Goal: Transaction & Acquisition: Purchase product/service

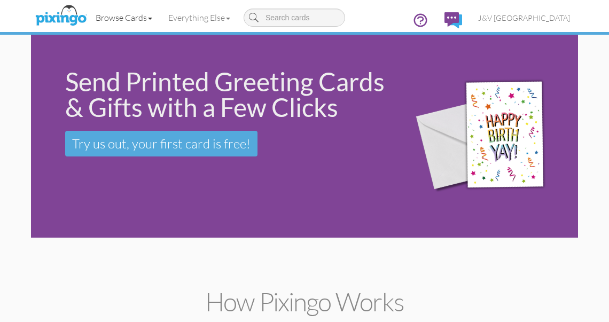
click at [128, 17] on link "Browse Cards" at bounding box center [124, 17] width 73 height 27
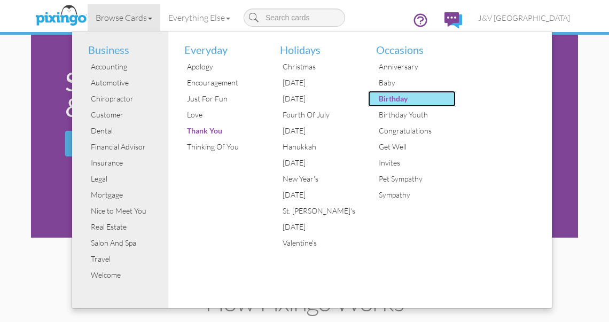
click at [400, 101] on div "Birthday" at bounding box center [416, 99] width 80 height 16
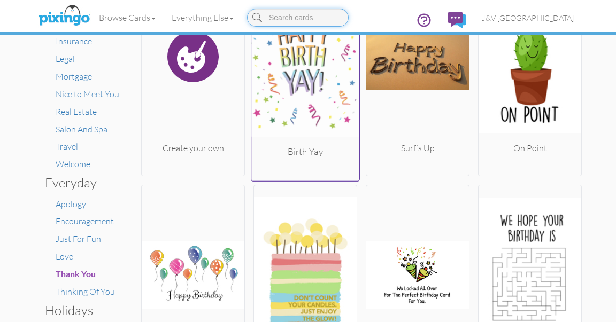
scroll to position [128, 0]
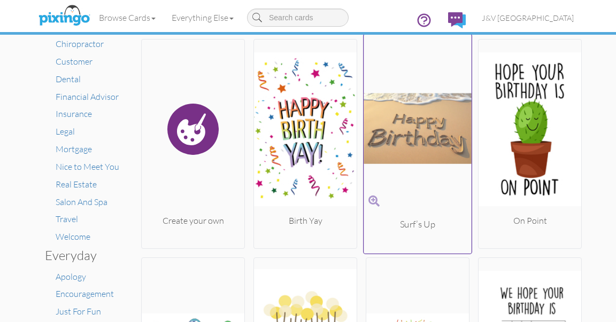
click at [411, 122] on img at bounding box center [418, 129] width 108 height 180
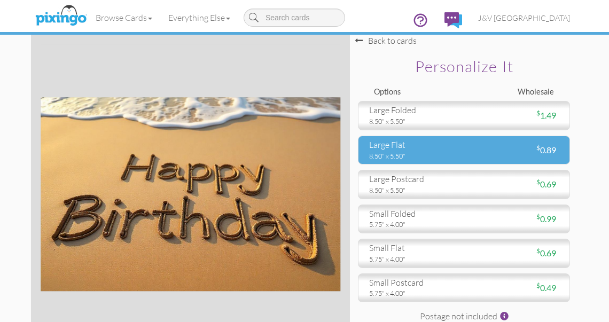
click at [423, 152] on div "8.50" x 5.50"" at bounding box center [412, 156] width 87 height 10
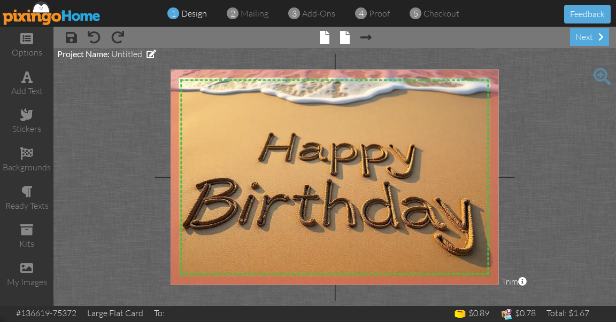
click at [346, 40] on span at bounding box center [345, 37] width 10 height 13
click at [345, 36] on span at bounding box center [345, 37] width 10 height 13
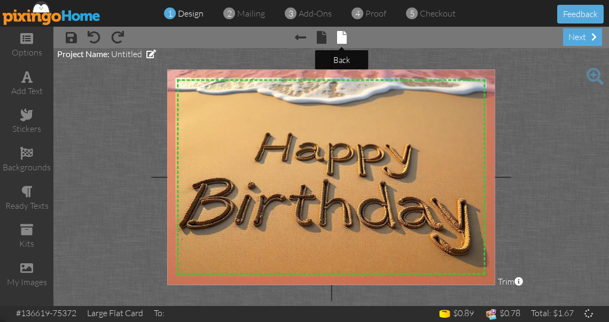
click at [345, 36] on span at bounding box center [342, 37] width 10 height 13
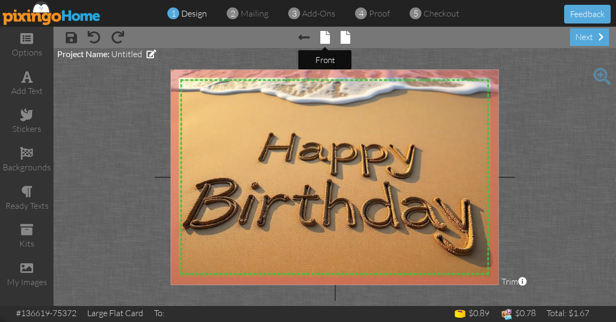
click at [321, 35] on span at bounding box center [325, 37] width 10 height 13
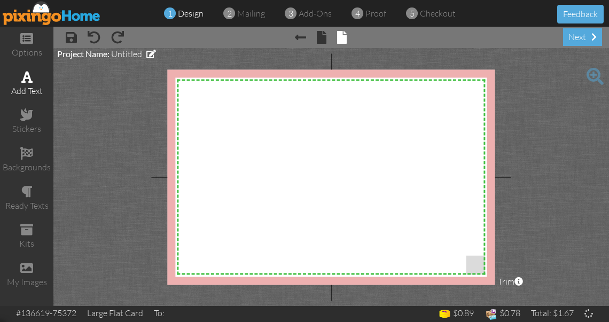
click at [29, 85] on div "add text" at bounding box center [26, 91] width 53 height 12
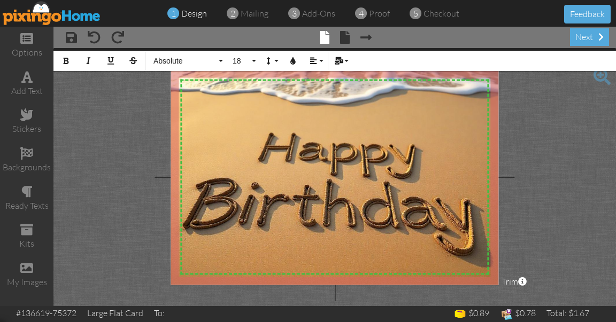
click at [392, 33] on div "× save × undo × redo × front × back × Next page next" at bounding box center [334, 37] width 562 height 21
click at [561, 185] on project-studio-wrapper "X X X X X X X X X X X X X X X X X X X X X X X X X X X X X X X X X X X X X X X X…" at bounding box center [334, 177] width 562 height 258
click at [344, 37] on span at bounding box center [345, 37] width 10 height 13
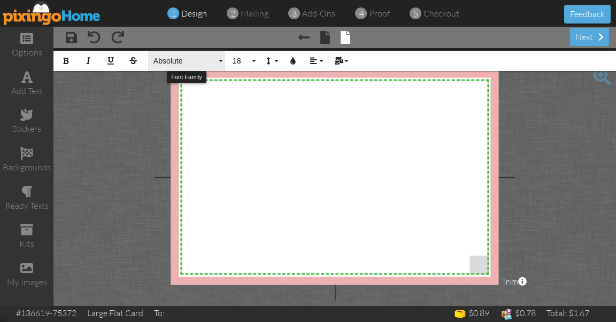
click at [166, 57] on span "Absolute" at bounding box center [184, 61] width 64 height 9
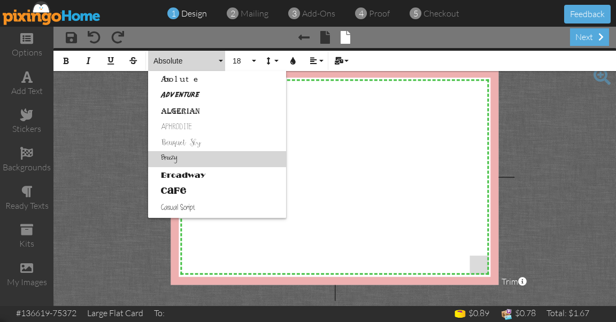
click at [172, 158] on link "Breezy" at bounding box center [217, 159] width 138 height 16
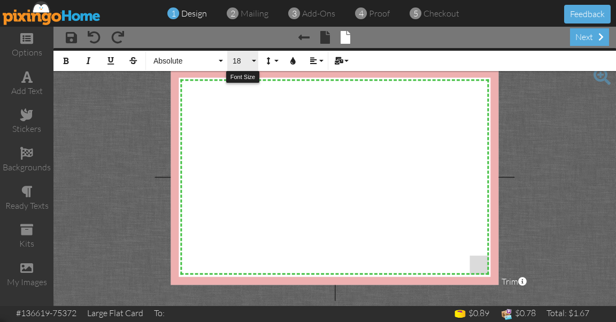
click at [248, 58] on span "18" at bounding box center [240, 61] width 18 height 9
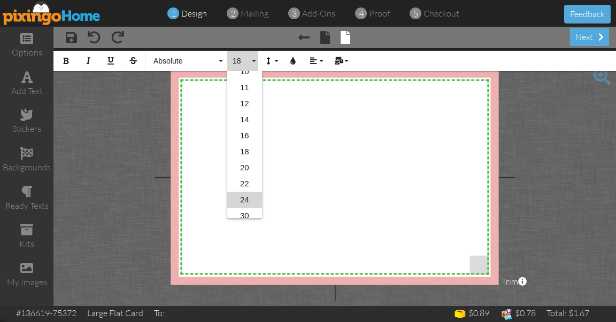
click at [248, 196] on link "24" at bounding box center [244, 200] width 35 height 16
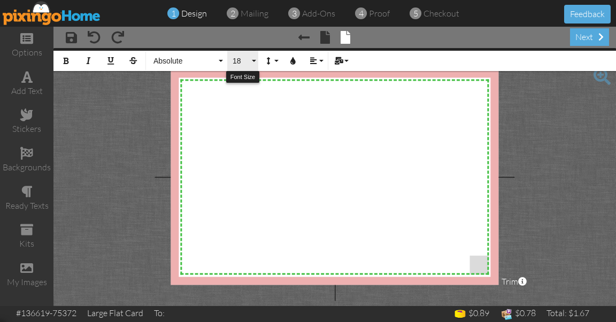
click at [237, 60] on span "18" at bounding box center [240, 61] width 18 height 9
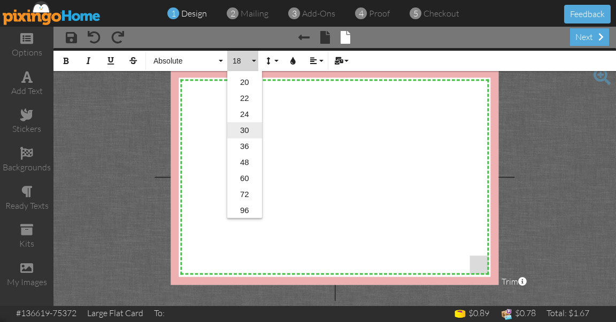
scroll to position [171, 0]
click at [244, 119] on link "24" at bounding box center [244, 117] width 35 height 16
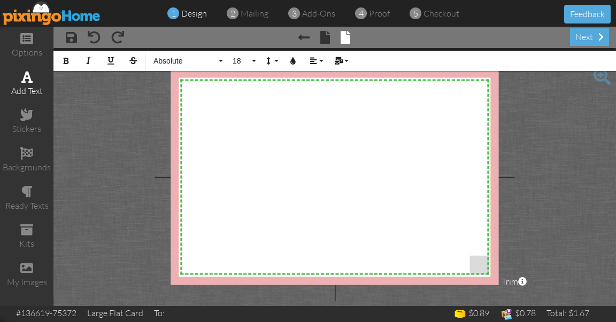
click at [29, 83] on div "add text" at bounding box center [26, 83] width 53 height 37
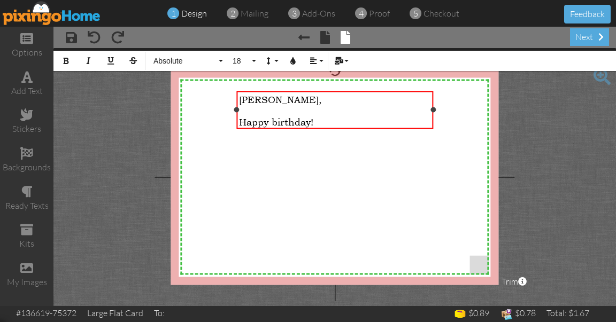
click at [239, 122] on span "Happy birthday!" at bounding box center [276, 121] width 74 height 11
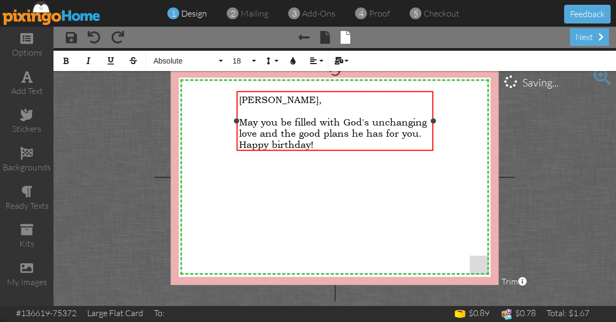
click at [361, 145] on div "Happy birthday!" at bounding box center [334, 143] width 191 height 11
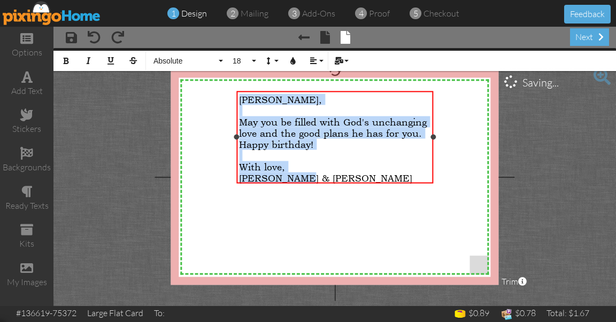
drag, startPoint x: 240, startPoint y: 97, endPoint x: 321, endPoint y: 192, distance: 125.1
click at [321, 192] on div "X X X X X X X X X X X X X X X X X X X X X X X X X X X X X X X X X X X X X X X X…" at bounding box center [335, 177] width 328 height 215
click at [186, 61] on span "Absolute" at bounding box center [184, 61] width 64 height 9
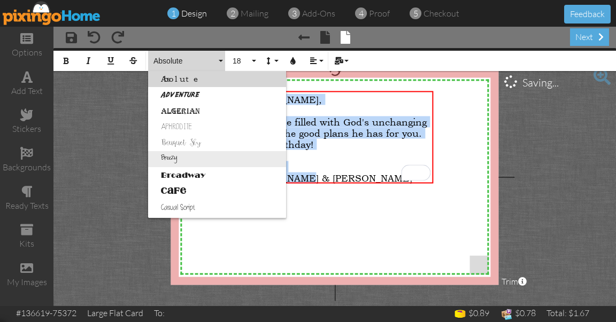
click at [187, 155] on link "Breezy" at bounding box center [217, 159] width 138 height 16
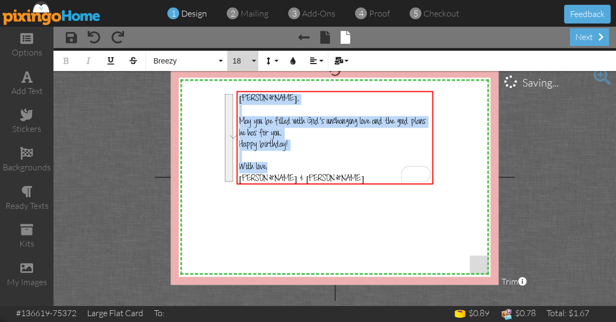
click at [249, 59] on span "18" at bounding box center [240, 61] width 18 height 9
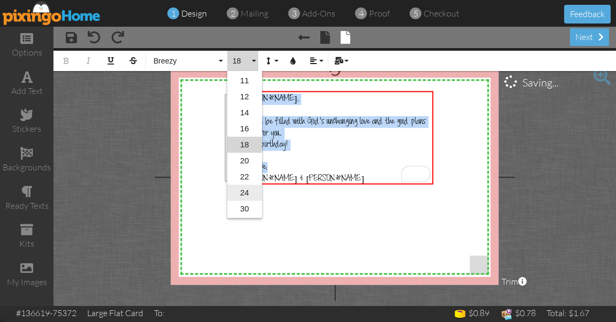
click at [251, 188] on link "24" at bounding box center [244, 193] width 35 height 16
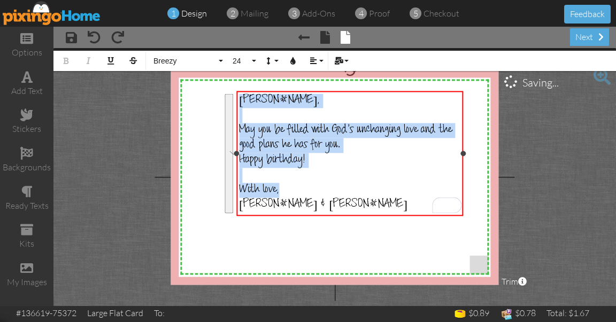
drag, startPoint x: 435, startPoint y: 155, endPoint x: 465, endPoint y: 157, distance: 30.0
click at [463, 157] on div "Molly, ​ May you be filled with God's unchanging love and the good plans he has…" at bounding box center [349, 154] width 227 height 126
click at [266, 158] on span "Happy birthday!" at bounding box center [272, 160] width 66 height 14
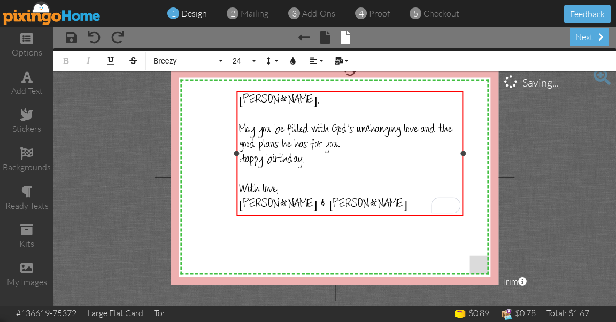
click at [237, 158] on div "Molly, ​ May you be filled with God's unchanging love and the good plans he has…" at bounding box center [349, 153] width 227 height 124
click at [240, 158] on span "Happy birthday!" at bounding box center [272, 160] width 66 height 14
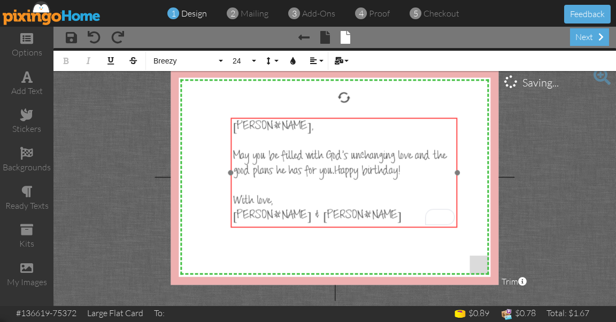
drag, startPoint x: 321, startPoint y: 91, endPoint x: 315, endPoint y: 118, distance: 27.4
click at [315, 118] on div "Molly, ​ May you be filled with God's unchanging love and the good plans he has…" at bounding box center [343, 172] width 227 height 109
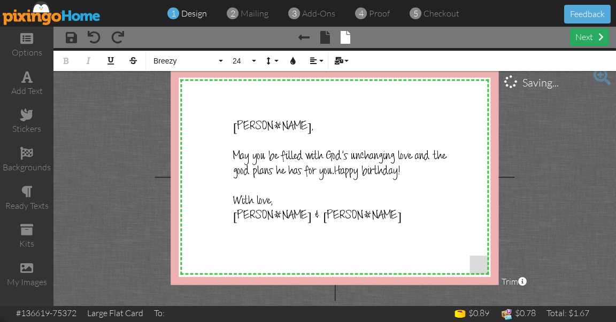
click at [593, 38] on div "next" at bounding box center [589, 37] width 39 height 18
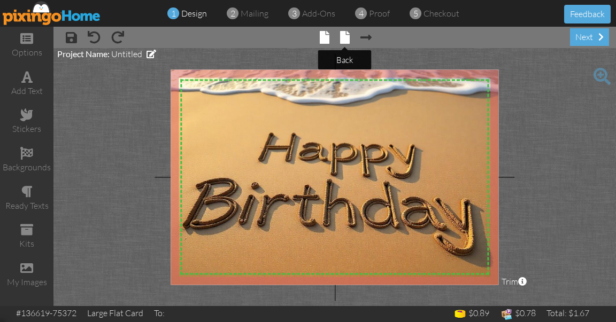
click at [345, 41] on span at bounding box center [345, 37] width 10 height 13
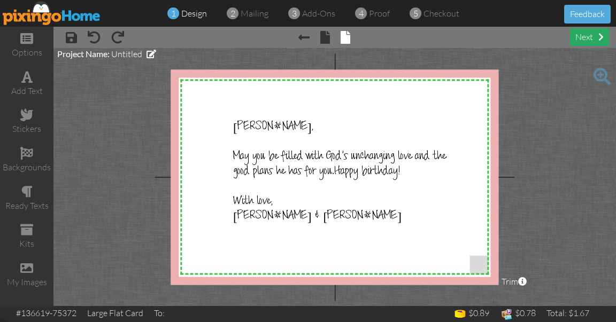
click at [590, 35] on div "next" at bounding box center [589, 37] width 39 height 18
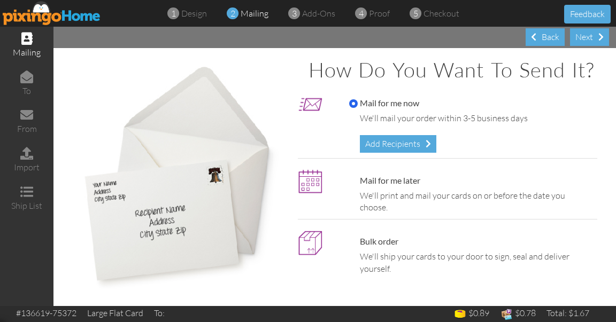
click at [365, 179] on label "Mail for me later" at bounding box center [384, 181] width 71 height 12
click at [358, 179] on input "Mail for me later" at bounding box center [353, 181] width 9 height 9
radio input "true"
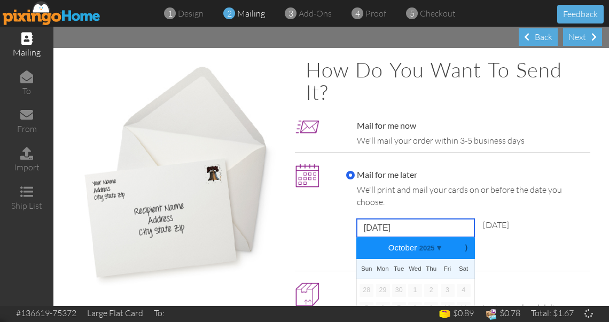
click at [376, 227] on input "[DATE]" at bounding box center [416, 228] width 118 height 18
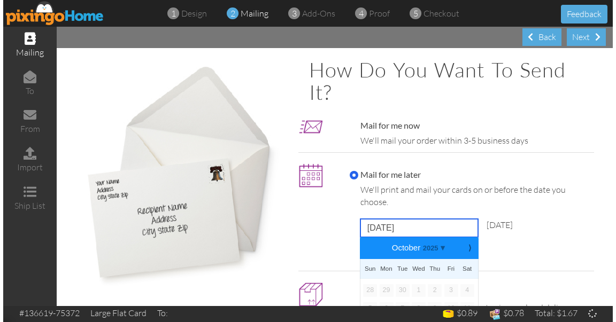
scroll to position [71, 0]
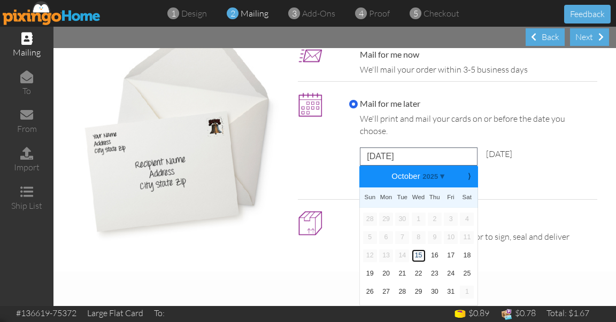
click at [418, 257] on link "15" at bounding box center [419, 256] width 14 height 13
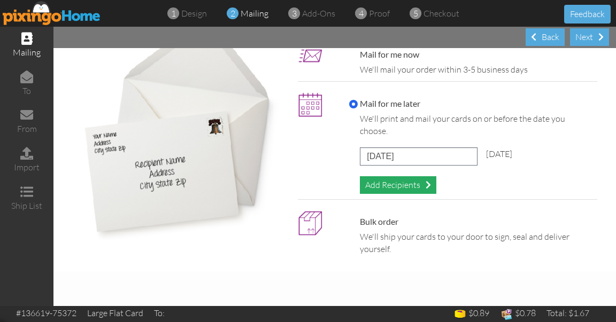
click at [383, 184] on div "Add Recipients" at bounding box center [398, 185] width 76 height 18
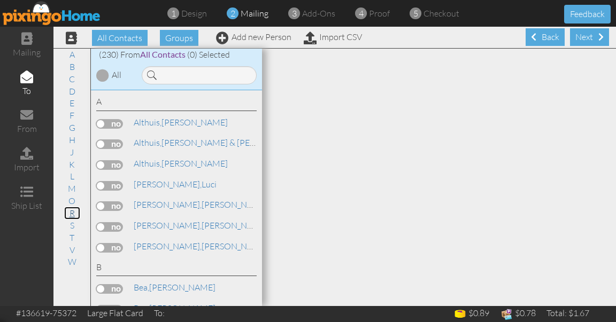
click at [73, 215] on link "R" at bounding box center [72, 213] width 16 height 13
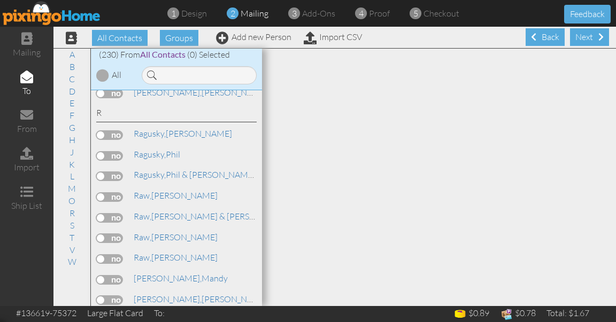
click at [113, 130] on label at bounding box center [109, 135] width 27 height 10
click at [0, 0] on input "checkbox" at bounding box center [0, 0] width 0 height 0
click at [586, 35] on div "Next" at bounding box center [589, 37] width 39 height 18
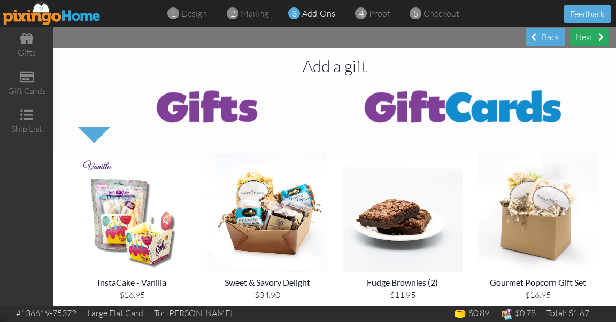
click at [589, 35] on div "Next" at bounding box center [589, 37] width 39 height 18
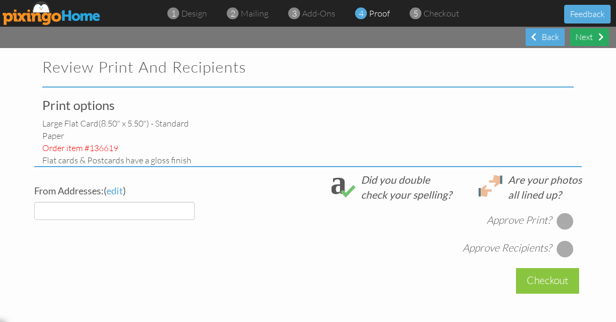
select select "object:1030"
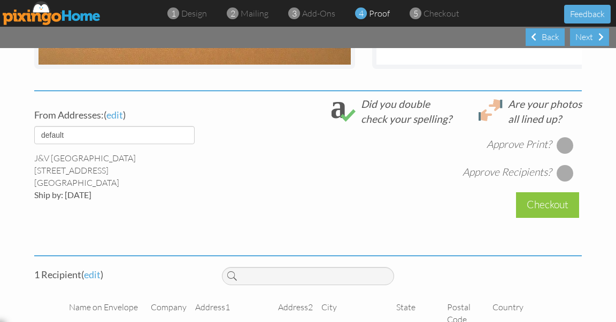
scroll to position [401, 0]
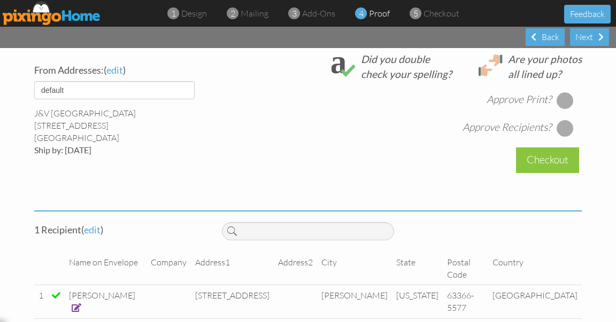
click at [561, 106] on div at bounding box center [565, 100] width 17 height 17
click at [564, 131] on div at bounding box center [565, 128] width 17 height 17
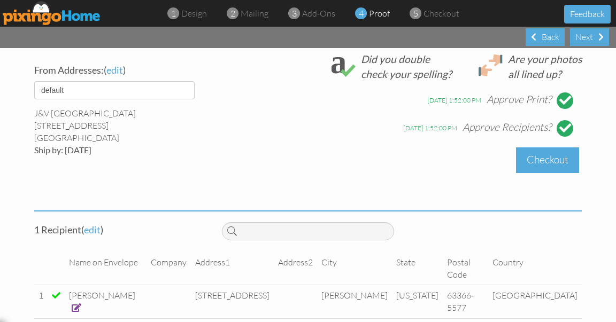
click at [549, 159] on div "Checkout" at bounding box center [547, 160] width 63 height 25
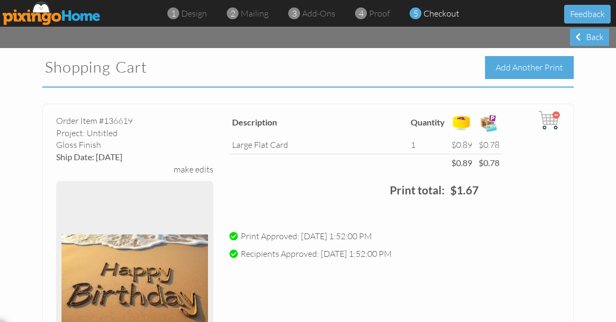
click at [513, 68] on div "Add Another Print" at bounding box center [529, 67] width 89 height 23
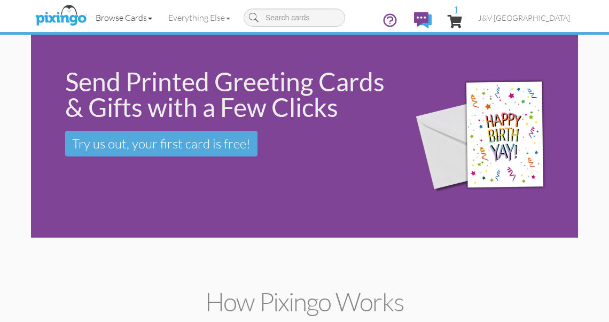
click at [119, 18] on link "Browse Cards" at bounding box center [124, 17] width 73 height 27
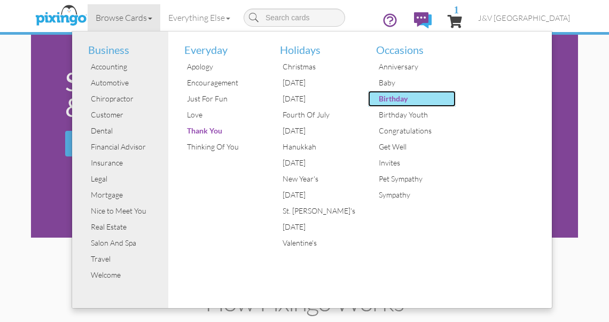
click at [395, 97] on div "Birthday" at bounding box center [416, 99] width 80 height 16
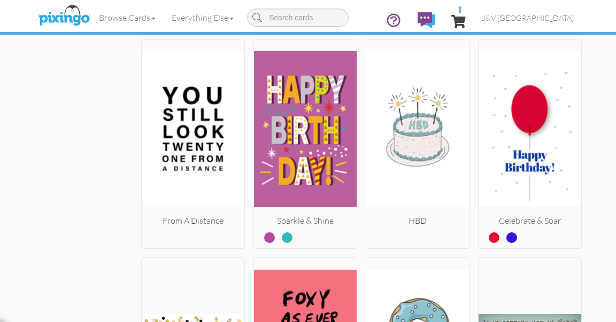
scroll to position [2101, 0]
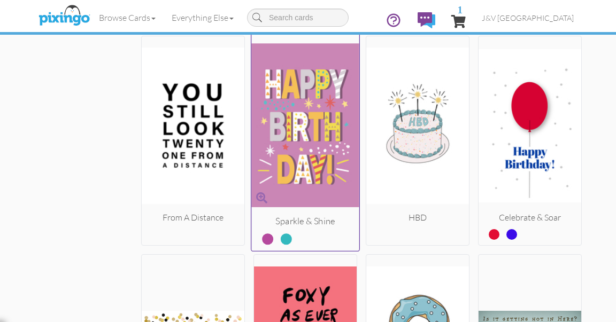
click at [279, 235] on label at bounding box center [279, 235] width 0 height 14
click at [0, 0] on input "radio" at bounding box center [0, 0] width 0 height 0
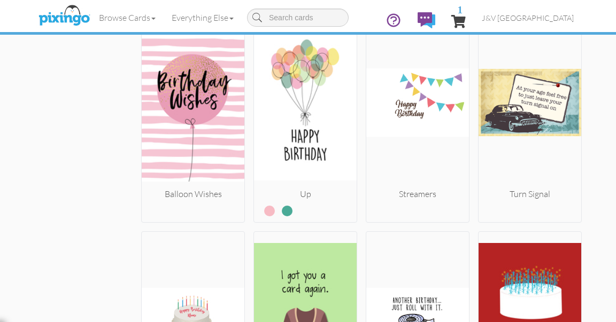
scroll to position [4972, 0]
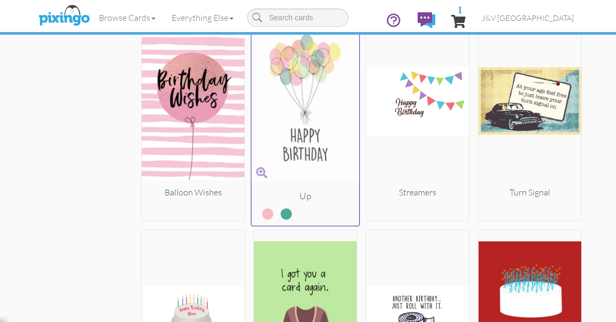
click at [279, 207] on label at bounding box center [279, 210] width 0 height 14
click at [0, 0] on input "radio" at bounding box center [0, 0] width 0 height 0
click at [260, 205] on label at bounding box center [260, 210] width 0 height 14
click at [0, 0] on input "radio" at bounding box center [0, 0] width 0 height 0
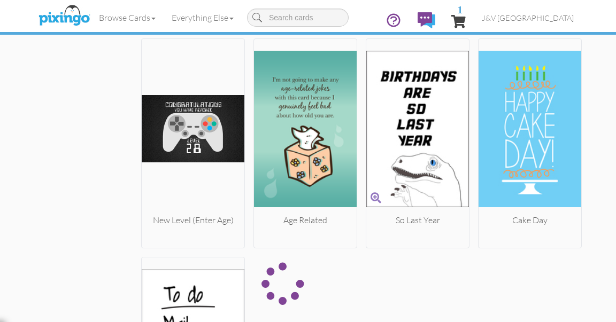
scroll to position [5606, 0]
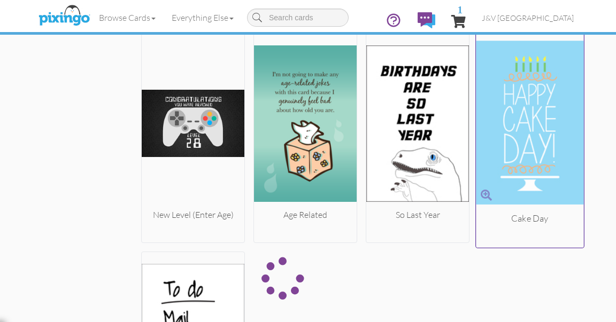
click at [534, 107] on img at bounding box center [530, 123] width 108 height 180
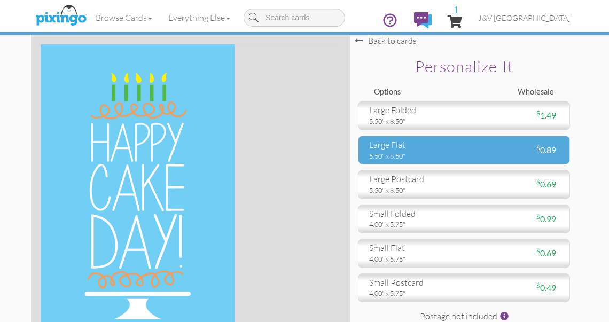
click at [405, 146] on div "large flat" at bounding box center [412, 145] width 87 height 12
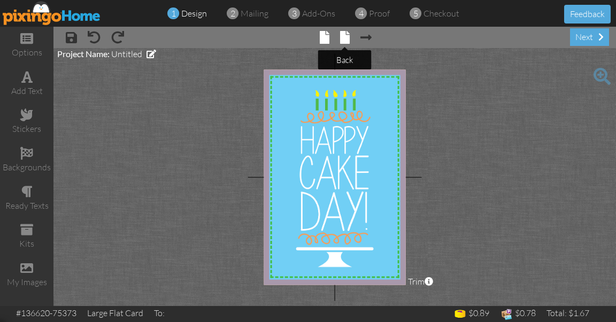
click at [347, 33] on span at bounding box center [345, 37] width 10 height 13
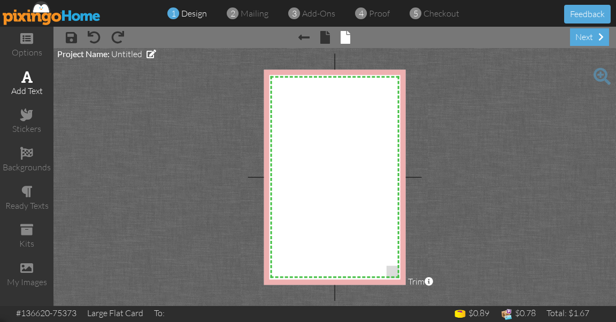
click at [28, 80] on span at bounding box center [26, 77] width 11 height 13
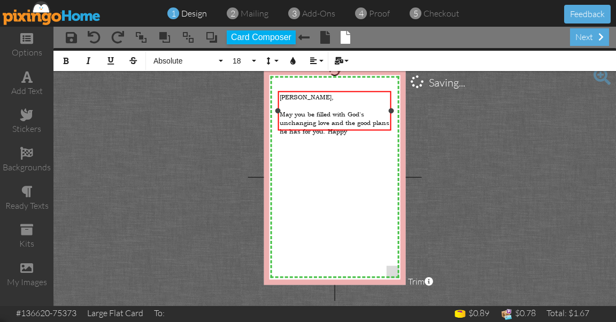
click at [354, 127] on div "May you be filled with God's unchanging love and the good plans he has for you.…" at bounding box center [335, 123] width 110 height 26
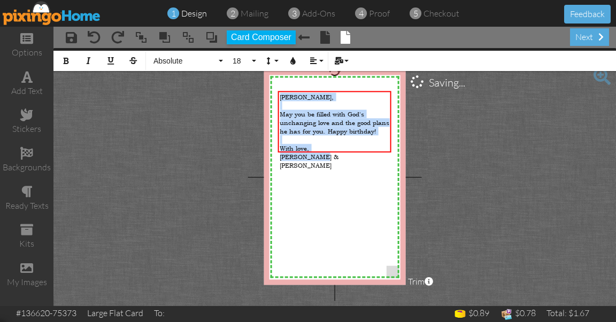
drag, startPoint x: 280, startPoint y: 96, endPoint x: 344, endPoint y: 180, distance: 105.2
click at [344, 180] on div "X X X X X X X X X X X X X X X X X X X X X X X X X X X X X X X X X X X X X X X X…" at bounding box center [335, 177] width 142 height 215
click at [196, 65] on span "Absolute" at bounding box center [184, 61] width 64 height 9
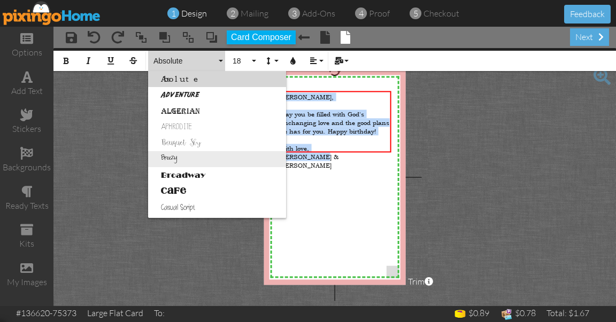
click at [190, 156] on link "Breezy" at bounding box center [217, 159] width 138 height 16
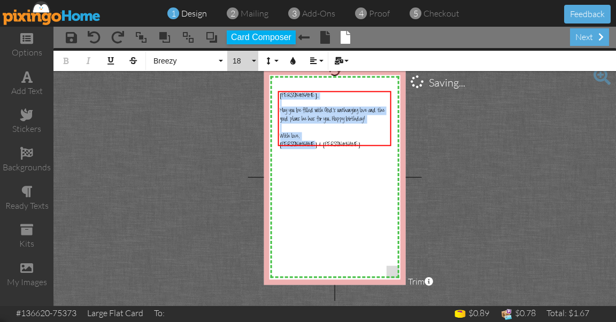
click at [243, 61] on span "18" at bounding box center [240, 61] width 18 height 9
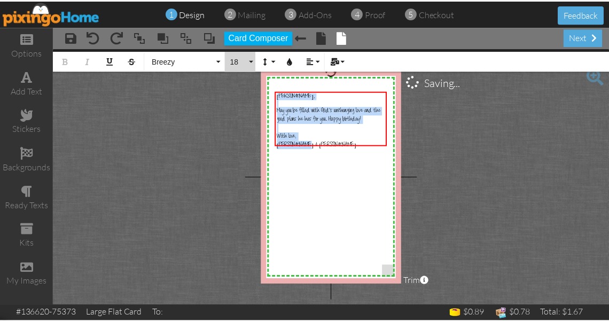
scroll to position [95, 0]
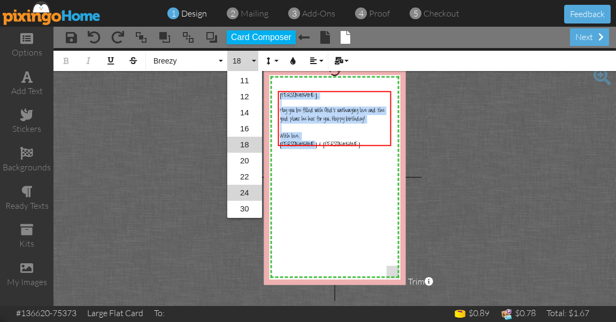
click at [246, 193] on link "24" at bounding box center [244, 193] width 35 height 16
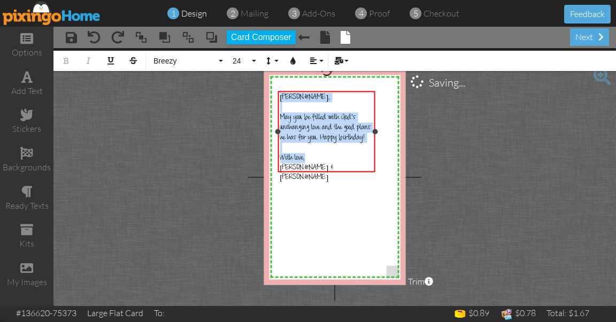
drag, startPoint x: 391, startPoint y: 131, endPoint x: 375, endPoint y: 136, distance: 16.7
click at [375, 136] on div "[PERSON_NAME], ​ May you be filled with God's unchanging love and the good plan…" at bounding box center [326, 131] width 97 height 81
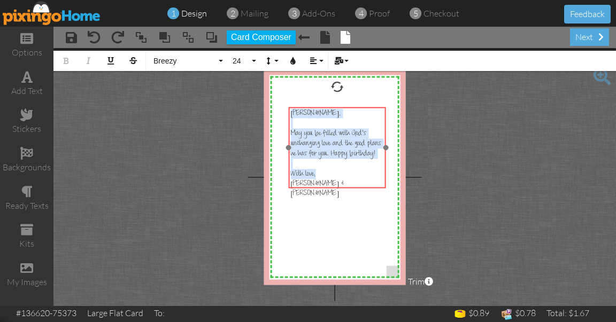
drag, startPoint x: 317, startPoint y: 90, endPoint x: 327, endPoint y: 106, distance: 19.3
click at [327, 106] on div at bounding box center [337, 147] width 103 height 87
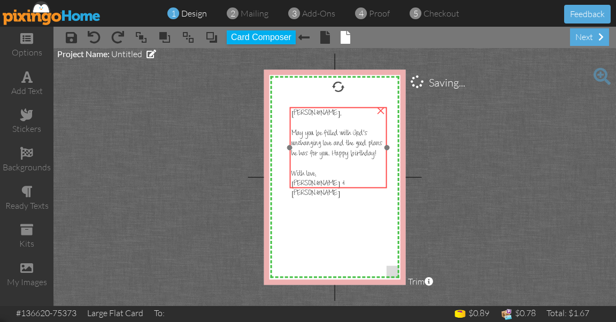
click at [329, 113] on div "[PERSON_NAME]," at bounding box center [338, 114] width 94 height 10
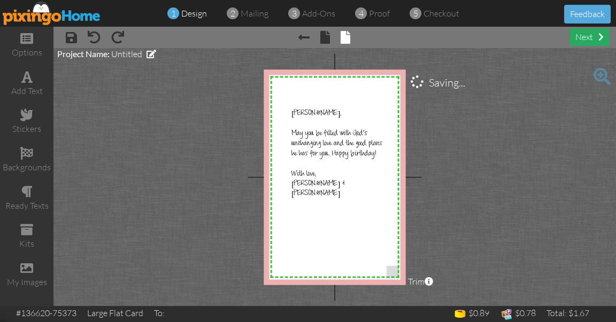
click at [586, 36] on div "next" at bounding box center [589, 37] width 39 height 18
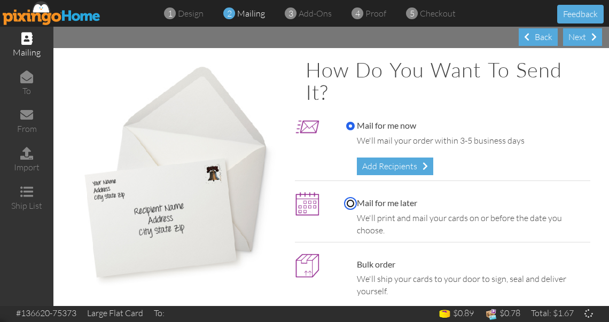
click at [348, 204] on input "Mail for me later" at bounding box center [350, 203] width 9 height 9
radio input "true"
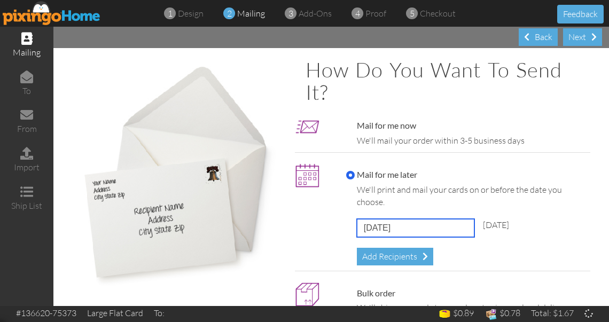
click at [410, 229] on input "[DATE]" at bounding box center [416, 228] width 118 height 18
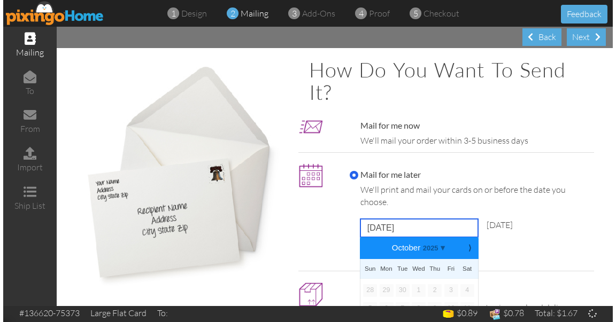
scroll to position [71, 0]
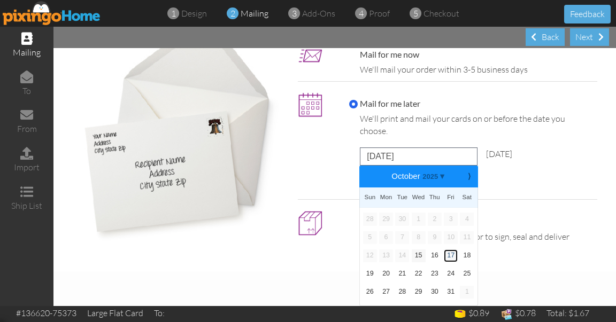
click at [445, 257] on link "17" at bounding box center [451, 256] width 14 height 13
type input "[DATE]"
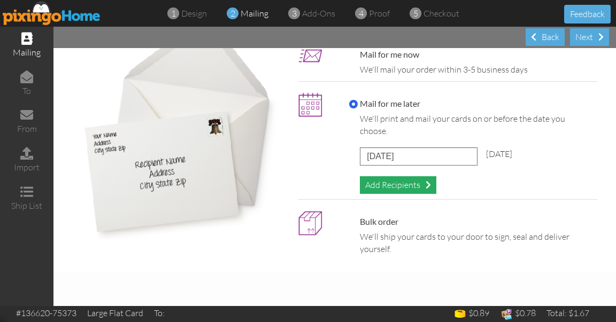
click at [409, 180] on div "Add Recipients" at bounding box center [398, 185] width 76 height 18
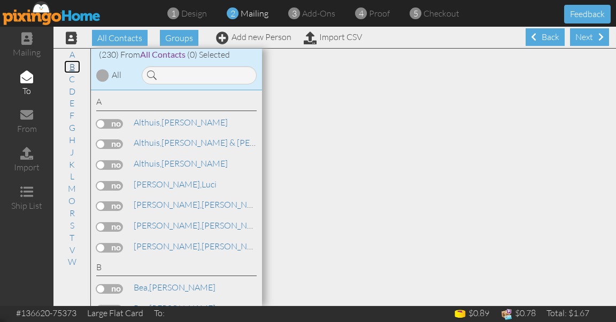
click at [70, 65] on link "B" at bounding box center [72, 66] width 16 height 13
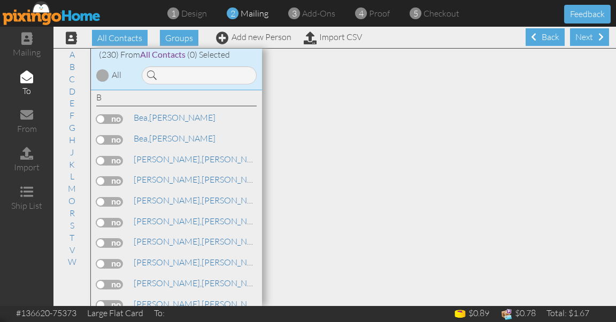
click at [111, 118] on label at bounding box center [109, 119] width 27 height 10
click at [0, 0] on input "checkbox" at bounding box center [0, 0] width 0 height 0
click at [590, 34] on div "Next" at bounding box center [589, 37] width 39 height 18
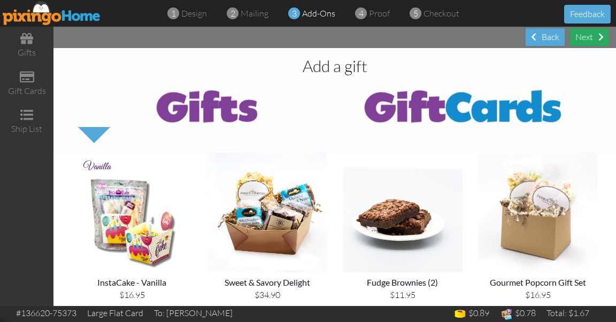
click at [589, 38] on div "Next" at bounding box center [589, 37] width 39 height 18
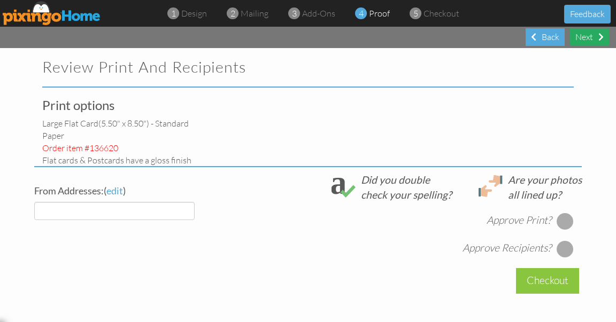
select select "object:3272"
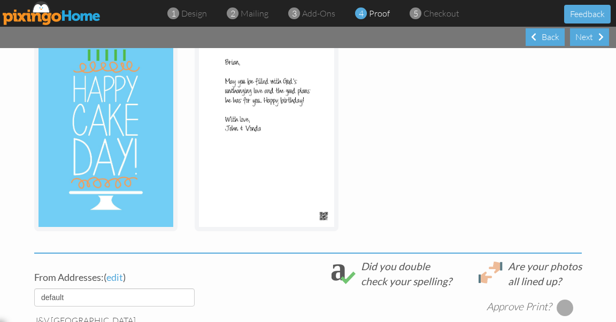
scroll to position [198, 0]
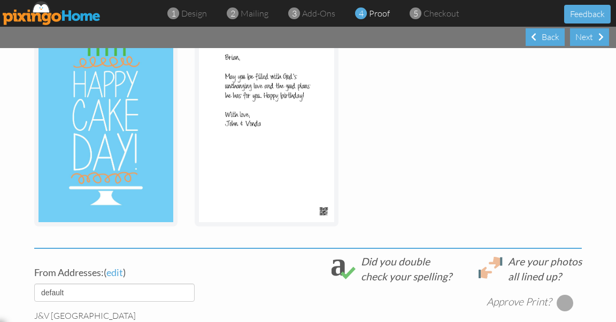
click at [561, 305] on div at bounding box center [565, 303] width 17 height 17
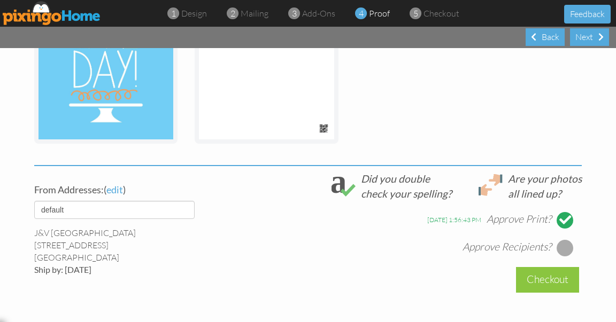
scroll to position [282, 0]
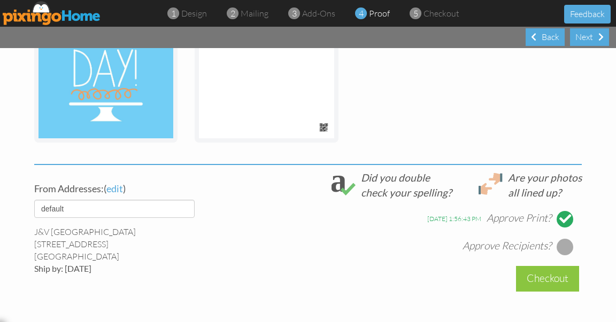
click at [562, 243] on div at bounding box center [565, 246] width 17 height 17
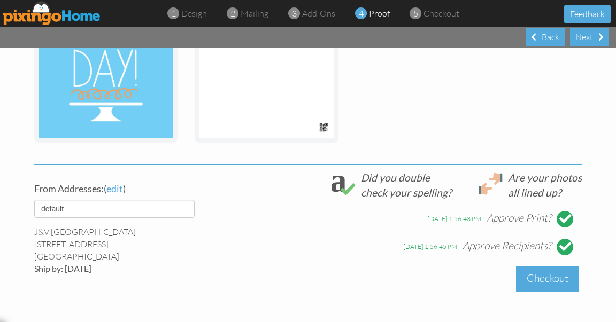
click at [538, 273] on div "Checkout" at bounding box center [547, 278] width 63 height 25
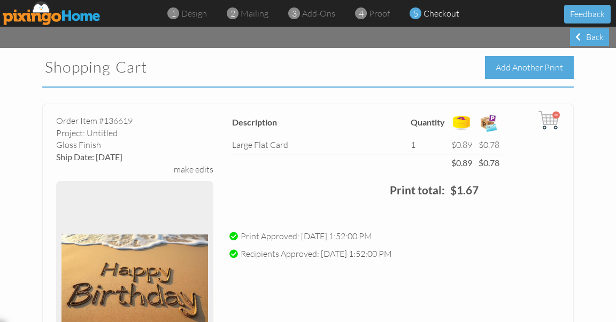
click at [520, 68] on div "Add Another Print" at bounding box center [529, 67] width 89 height 23
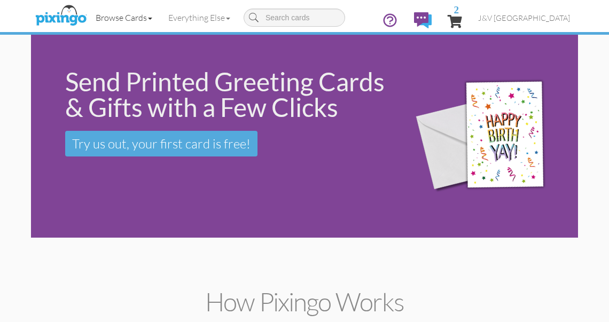
click at [129, 24] on link "Browse Cards" at bounding box center [124, 17] width 73 height 27
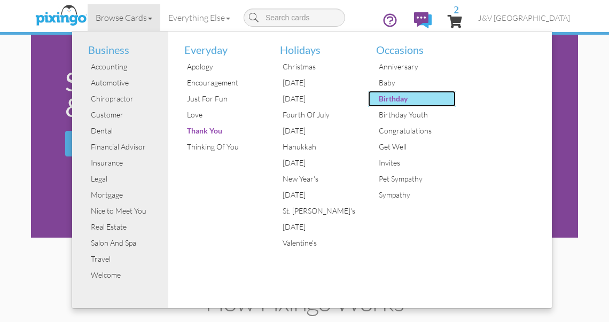
click at [405, 98] on div "Birthday" at bounding box center [416, 99] width 80 height 16
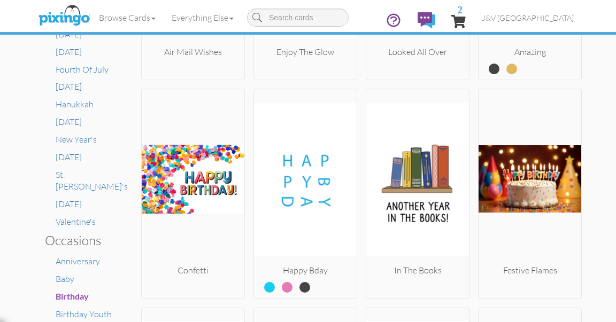
scroll to position [518, 0]
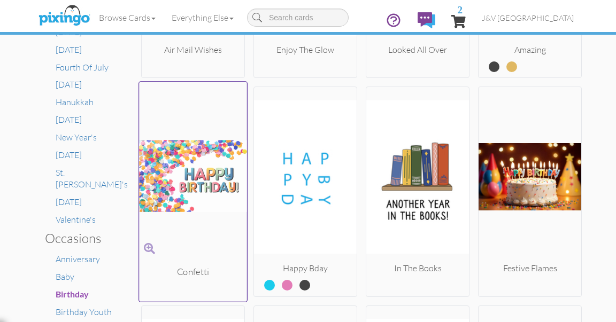
click at [161, 183] on img at bounding box center [193, 177] width 108 height 180
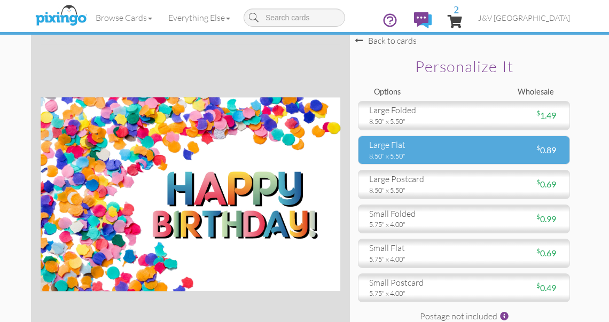
click at [410, 151] on div "8.50" x 5.50"" at bounding box center [412, 156] width 87 height 10
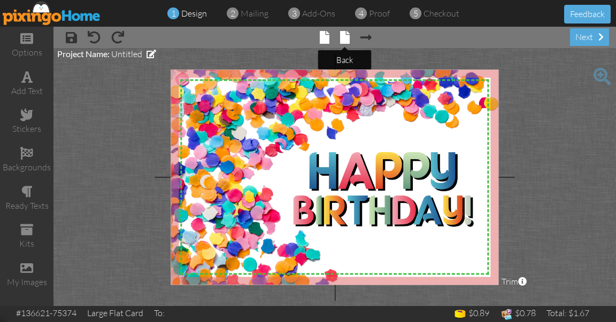
click at [348, 41] on span at bounding box center [345, 37] width 10 height 13
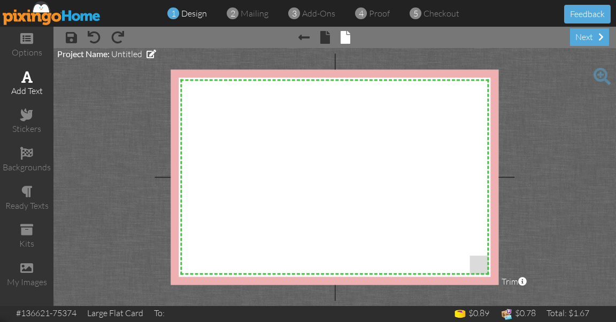
click at [26, 79] on span at bounding box center [26, 77] width 11 height 13
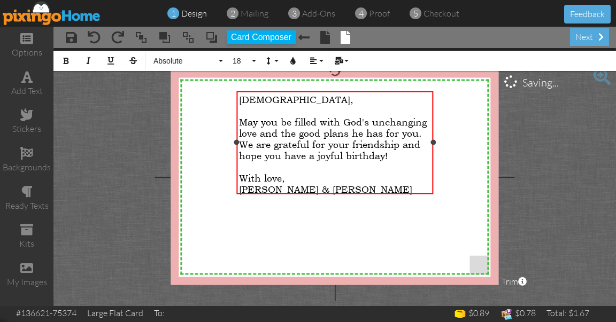
click at [327, 142] on span "May you be filled with God's unchanging love and the good plans he has for you.…" at bounding box center [333, 138] width 188 height 45
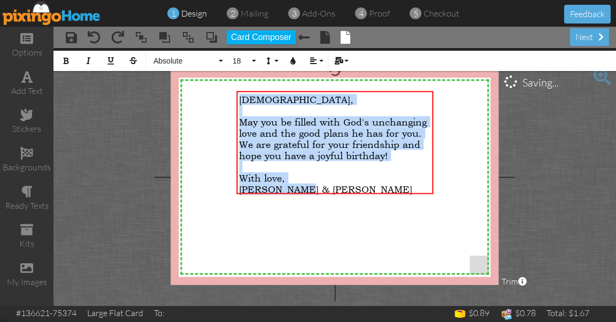
drag, startPoint x: 238, startPoint y: 98, endPoint x: 347, endPoint y: 230, distance: 170.9
click at [347, 230] on div "X X X X X X X X X X X X X X X X X X X X X X X X X X X X X X X X X X X X X X X X…" at bounding box center [335, 177] width 328 height 215
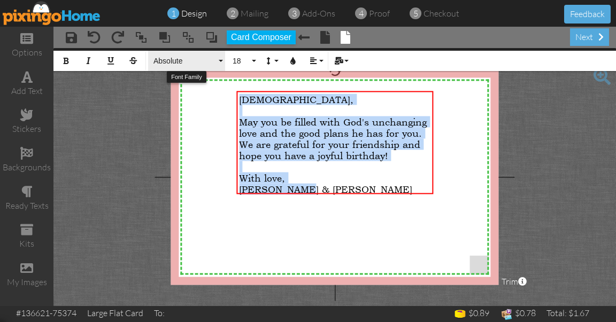
click at [203, 63] on span "Absolute" at bounding box center [184, 61] width 64 height 9
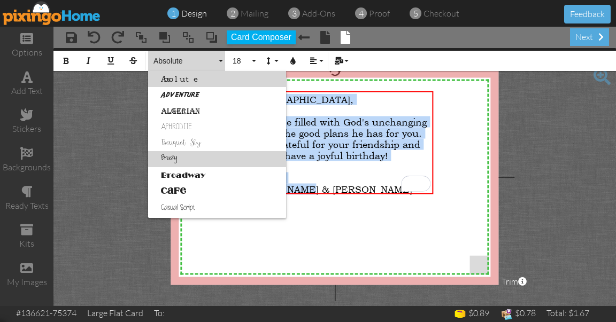
click at [179, 159] on link "Breezy" at bounding box center [217, 159] width 138 height 16
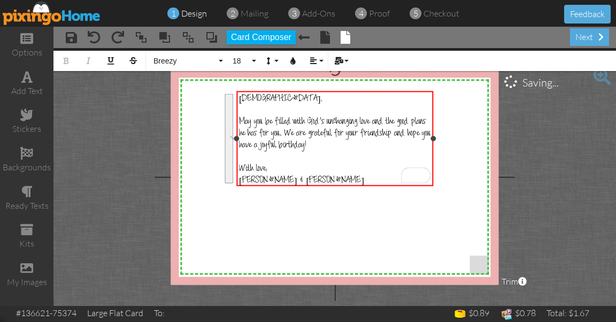
click at [323, 126] on span "May you be filled with God's unchanging love and the good plans he has for you.…" at bounding box center [334, 134] width 191 height 35
click at [317, 131] on span "May you be filled with God's unchanging love and the good plans he has for you.…" at bounding box center [334, 134] width 191 height 35
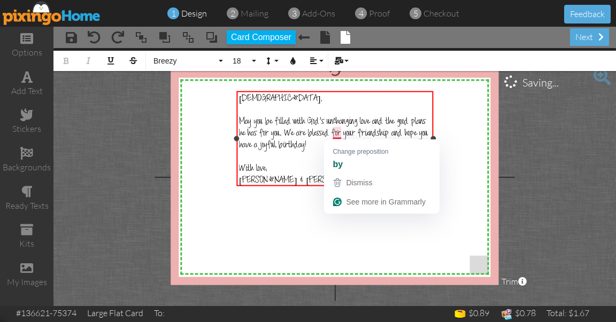
click at [338, 130] on span "May you be filled with God's unchanging love and the good plans he has for you.…" at bounding box center [333, 134] width 189 height 35
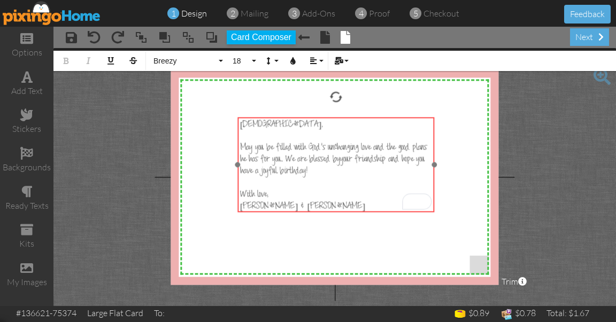
drag, startPoint x: 238, startPoint y: 119, endPoint x: 240, endPoint y: 145, distance: 26.2
click at [240, 145] on div "[PERSON_NAME], ​ May you be filled with [DEMOGRAPHIC_DATA]'s unchanging love an…" at bounding box center [335, 166] width 197 height 98
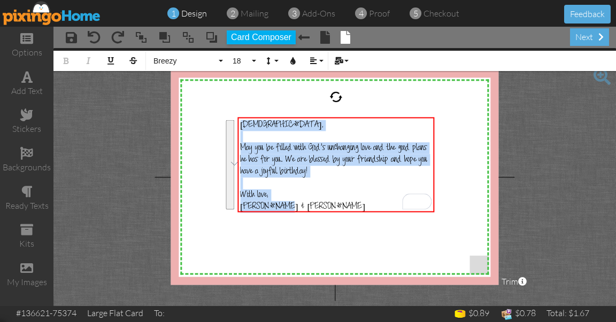
drag, startPoint x: 240, startPoint y: 124, endPoint x: 290, endPoint y: 220, distance: 108.8
click at [290, 220] on div "X X X X X X X X X X X X X X X X X X X X X X X X X X X X X X X X X X X X X X X X…" at bounding box center [335, 177] width 328 height 215
click at [243, 61] on span "18" at bounding box center [240, 61] width 18 height 9
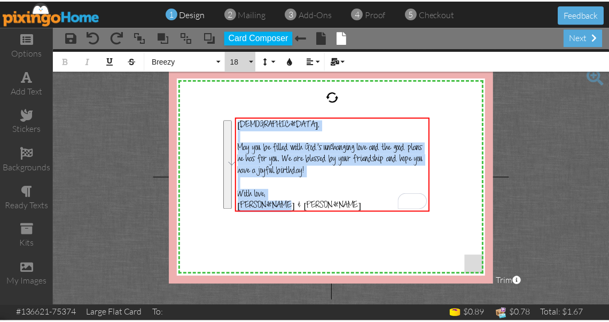
scroll to position [95, 0]
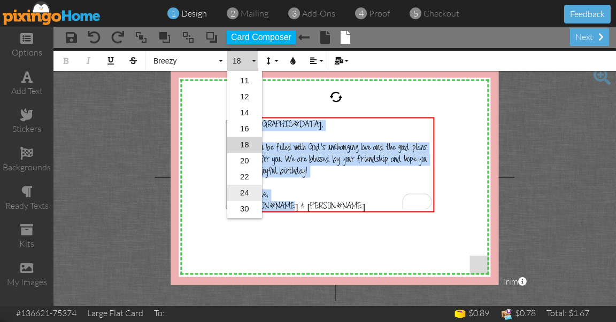
click at [246, 189] on link "24" at bounding box center [244, 193] width 35 height 16
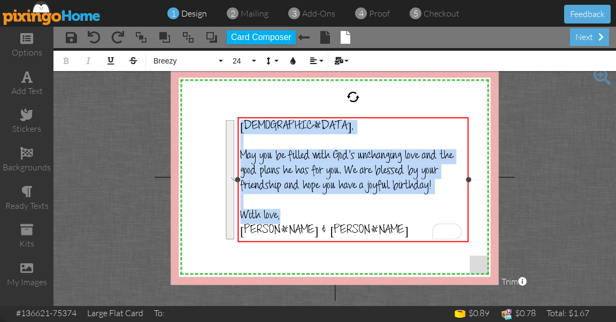
drag, startPoint x: 434, startPoint y: 189, endPoint x: 468, endPoint y: 189, distance: 34.2
click at [468, 189] on div "[PERSON_NAME], ​ May you be filled with [DEMOGRAPHIC_DATA]'s unchanging love an…" at bounding box center [352, 180] width 231 height 126
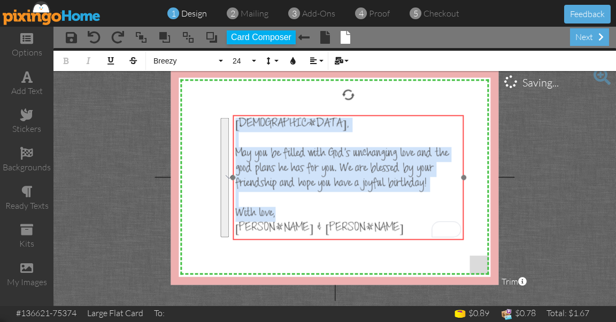
click at [318, 116] on div "​ [DEMOGRAPHIC_DATA], ​ May you be filled with [DEMOGRAPHIC_DATA]'s unchanging …" at bounding box center [348, 177] width 231 height 124
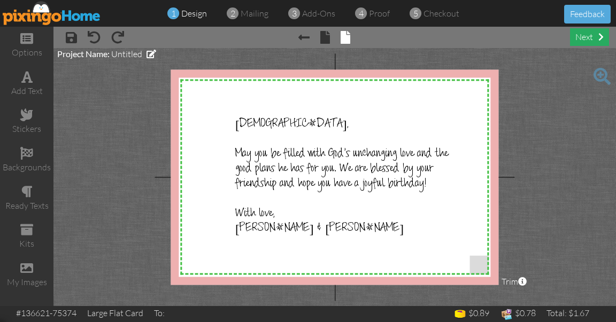
click at [584, 40] on div "next" at bounding box center [589, 37] width 39 height 18
click at [580, 35] on div "next" at bounding box center [589, 37] width 39 height 18
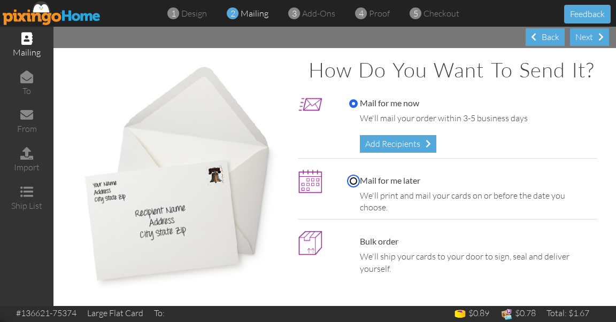
click at [352, 186] on input "Mail for me later" at bounding box center [353, 181] width 9 height 9
radio input "true"
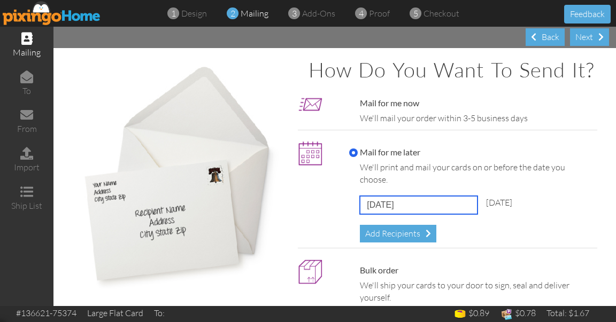
click at [388, 214] on input "[DATE]" at bounding box center [419, 205] width 118 height 18
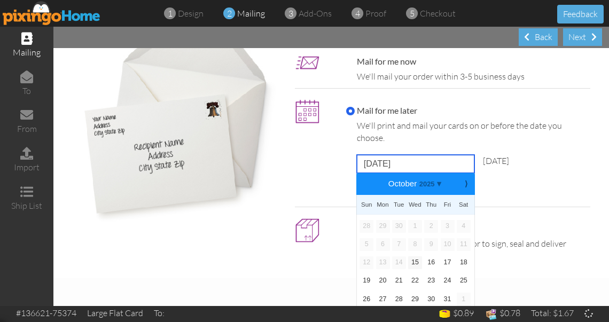
scroll to position [71, 0]
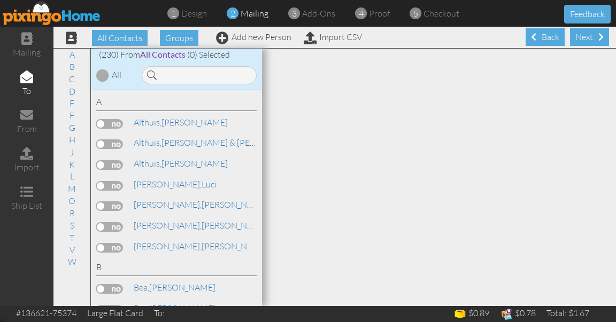
click at [250, 15] on span "mailing" at bounding box center [255, 13] width 28 height 11
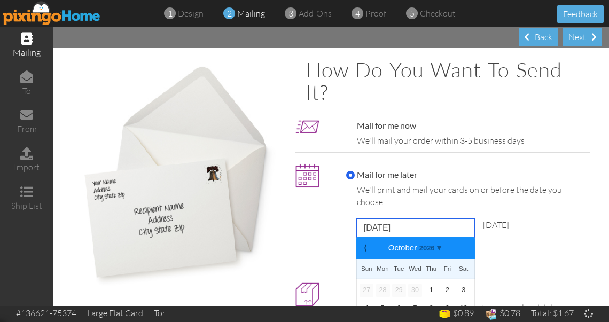
click at [393, 233] on input "[DATE]" at bounding box center [416, 228] width 118 height 18
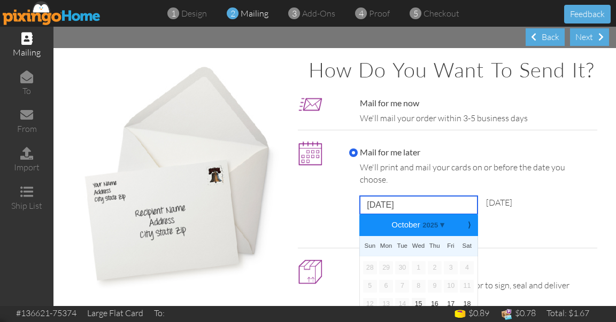
scroll to position [71, 0]
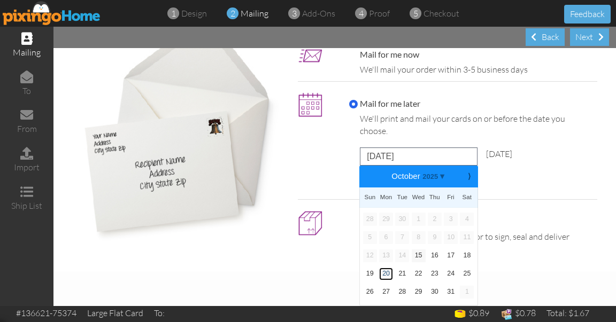
click at [386, 274] on link "20" at bounding box center [386, 274] width 14 height 13
type input "[DATE]"
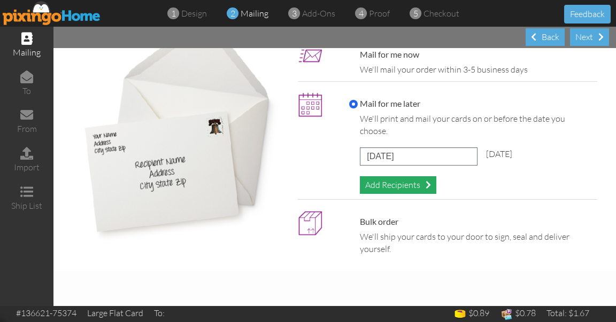
click at [405, 184] on div "Add Recipients" at bounding box center [398, 185] width 76 height 18
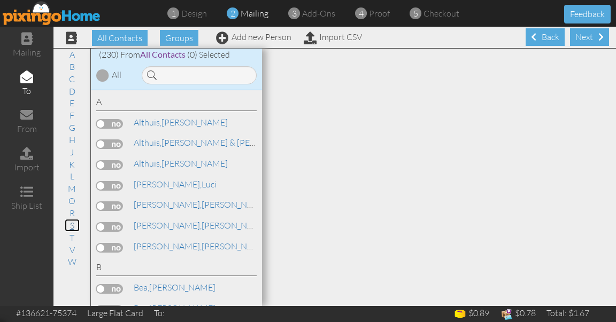
click at [71, 226] on link "S" at bounding box center [72, 225] width 15 height 13
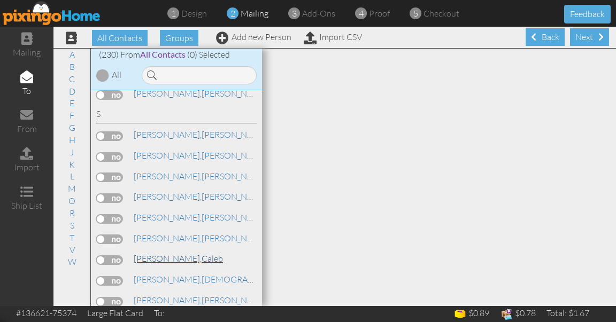
scroll to position [3958, 0]
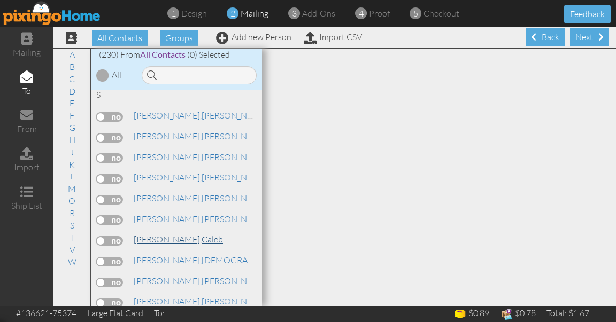
click at [141, 255] on span "[PERSON_NAME]," at bounding box center [168, 260] width 68 height 11
click at [120, 257] on label at bounding box center [109, 262] width 27 height 10
click at [0, 0] on input "checkbox" at bounding box center [0, 0] width 0 height 0
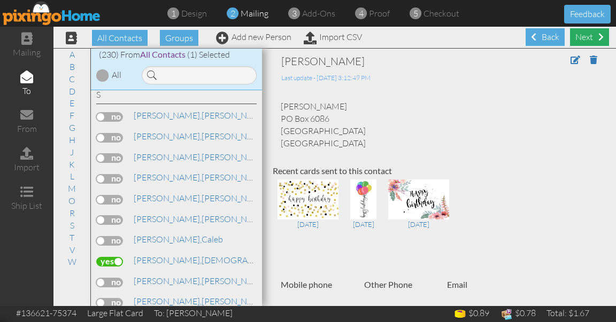
click at [571, 32] on div "Next" at bounding box center [589, 37] width 39 height 18
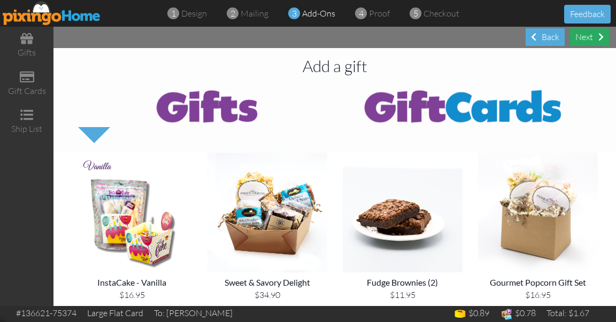
click at [589, 35] on div "Next" at bounding box center [589, 37] width 39 height 18
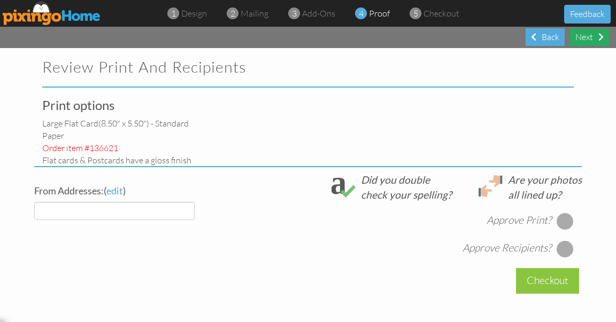
select select "object:5611"
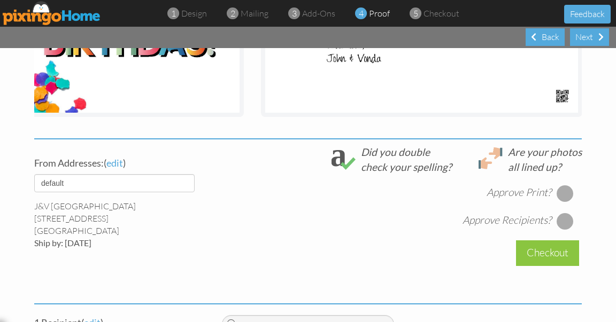
scroll to position [307, 0]
click at [562, 203] on div at bounding box center [565, 194] width 17 height 17
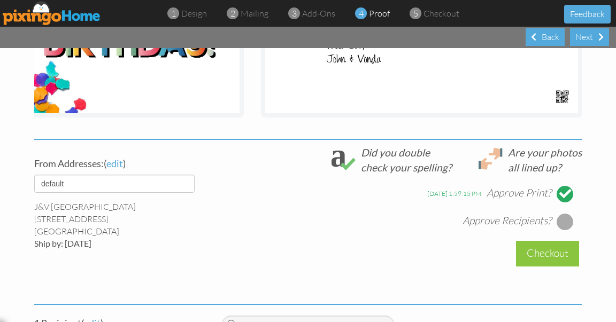
click at [560, 229] on div at bounding box center [565, 221] width 17 height 17
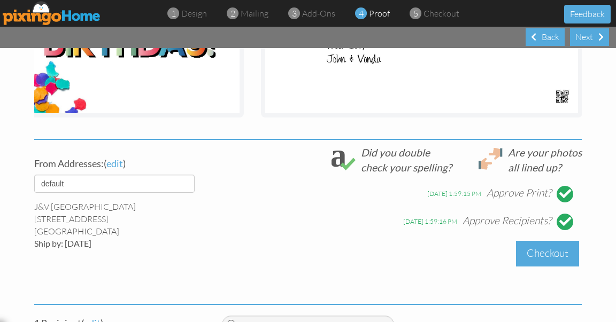
click at [543, 258] on div "Checkout" at bounding box center [547, 253] width 63 height 25
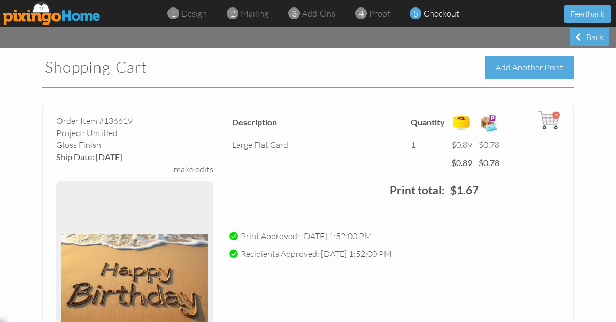
click at [507, 73] on div "Add Another Print" at bounding box center [529, 67] width 89 height 23
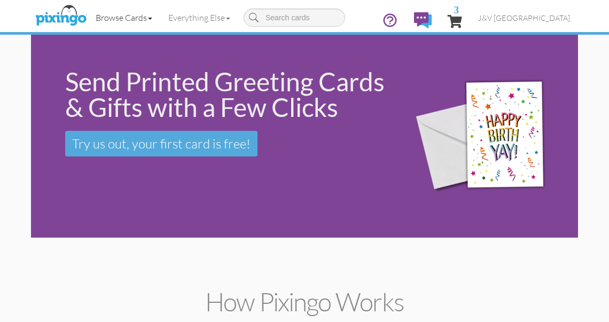
click at [133, 16] on link "Browse Cards" at bounding box center [124, 17] width 73 height 27
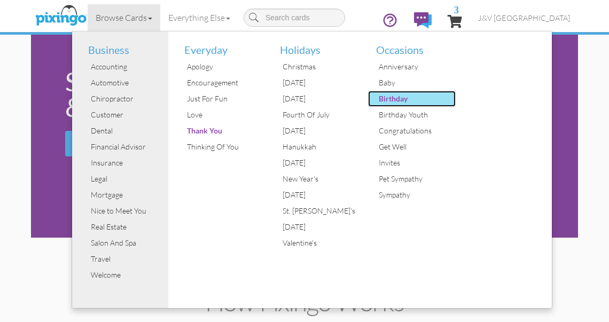
click at [378, 95] on div "Birthday" at bounding box center [416, 99] width 80 height 16
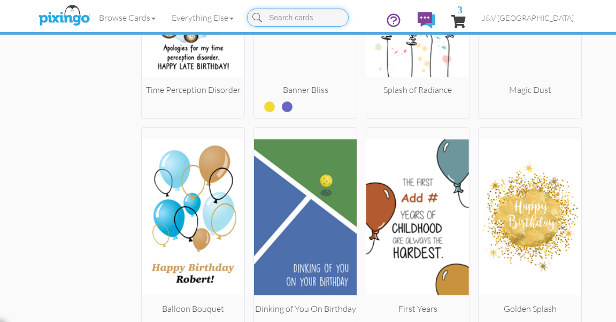
scroll to position [1793, 0]
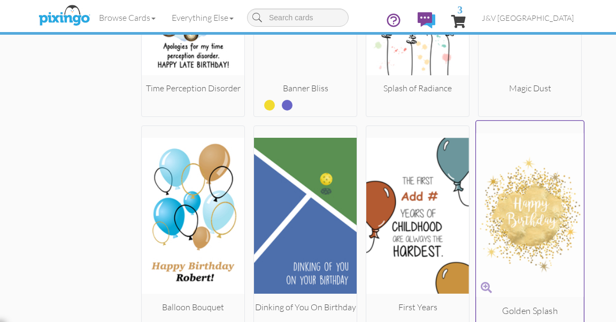
click at [531, 189] on img at bounding box center [530, 216] width 108 height 180
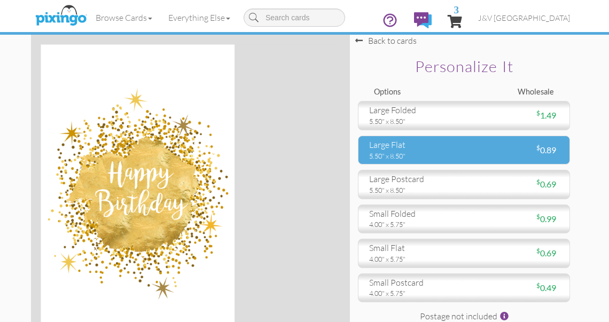
click at [426, 145] on div "large flat" at bounding box center [412, 145] width 87 height 12
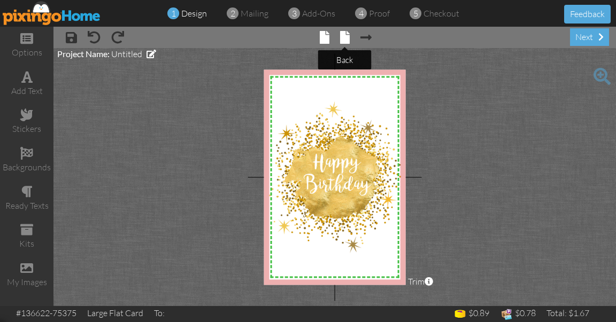
click at [347, 38] on span at bounding box center [345, 37] width 10 height 13
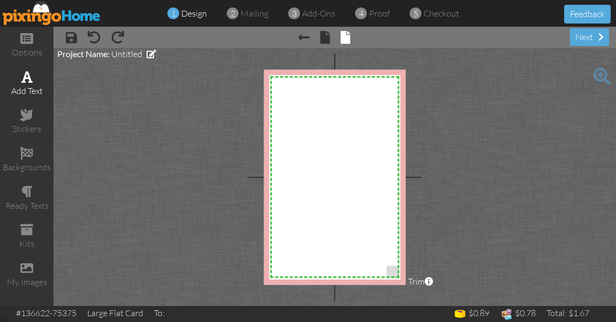
click at [30, 85] on div "add text" at bounding box center [26, 91] width 53 height 12
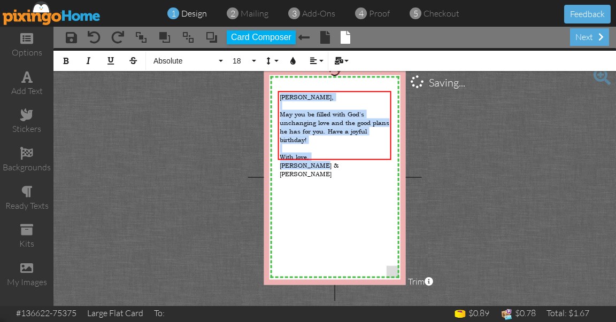
drag, startPoint x: 281, startPoint y: 96, endPoint x: 339, endPoint y: 168, distance: 92.4
click at [339, 168] on div "X X X X X X X X X X X X X X X X X X X X X X X X X X X X X X X X X X X X X X X X…" at bounding box center [335, 177] width 142 height 215
click at [180, 58] on span "Absolute" at bounding box center [184, 61] width 64 height 9
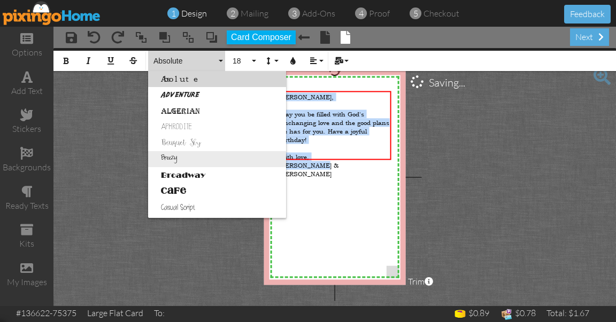
click at [180, 163] on link "Breezy" at bounding box center [217, 159] width 138 height 16
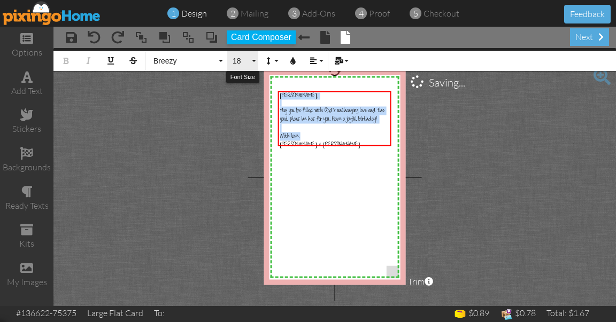
click at [241, 58] on span "18" at bounding box center [240, 61] width 18 height 9
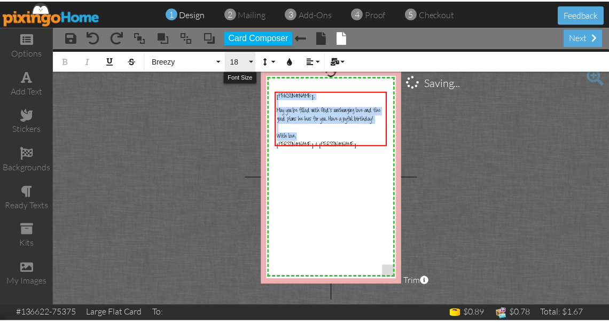
scroll to position [95, 0]
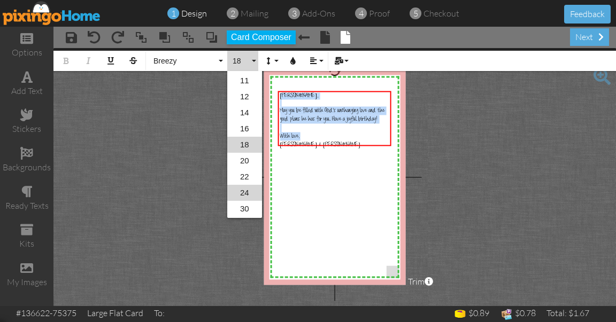
click at [244, 191] on link "24" at bounding box center [244, 193] width 35 height 16
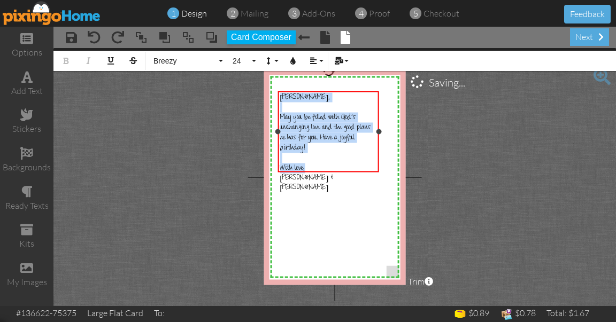
drag, startPoint x: 390, startPoint y: 130, endPoint x: 378, endPoint y: 141, distance: 15.9
click at [378, 141] on div "[PERSON_NAME], ​ May you be filled with God's unchanging love and the good plan…" at bounding box center [328, 131] width 101 height 81
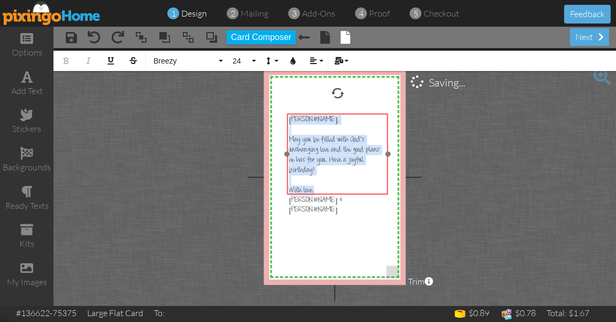
drag, startPoint x: 327, startPoint y: 90, endPoint x: 336, endPoint y: 113, distance: 24.2
click at [336, 113] on div at bounding box center [337, 154] width 106 height 87
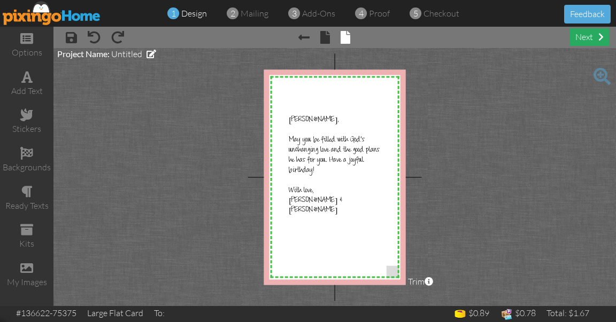
click at [583, 38] on div "next" at bounding box center [589, 37] width 39 height 18
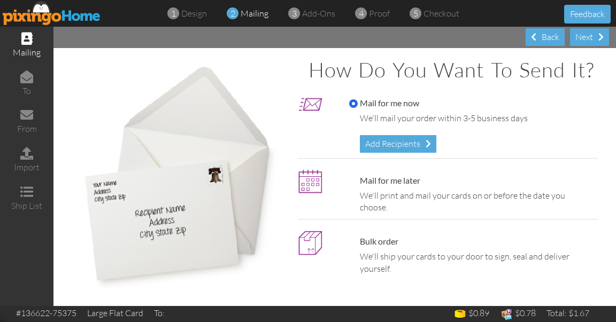
click at [353, 187] on label "Mail for me later" at bounding box center [384, 181] width 71 height 12
click at [353, 186] on input "Mail for me later" at bounding box center [353, 181] width 9 height 9
radio input "true"
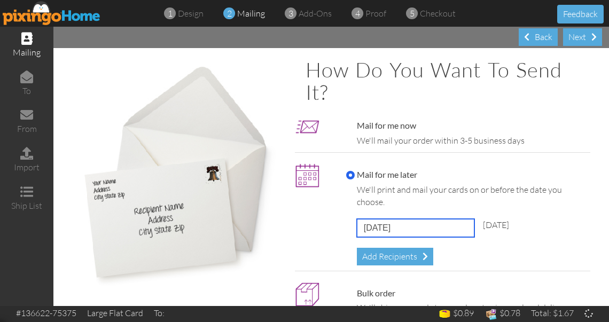
click at [373, 225] on input "[DATE]" at bounding box center [416, 228] width 118 height 18
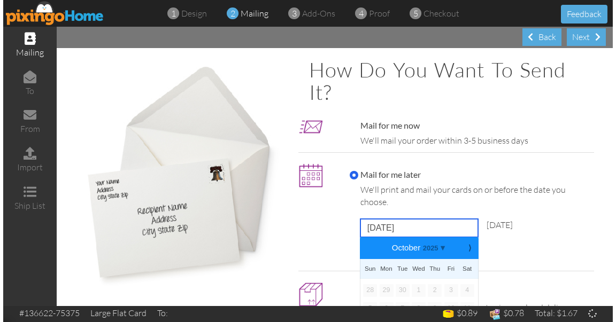
scroll to position [71, 0]
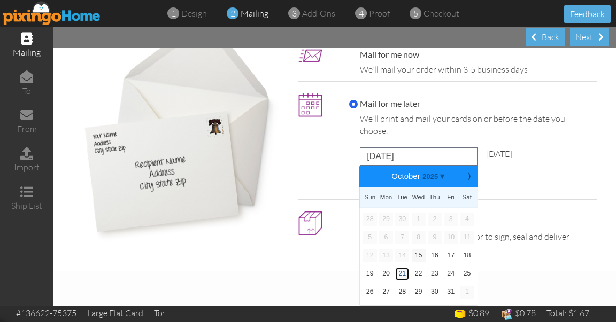
click at [400, 273] on link "21" at bounding box center [402, 274] width 14 height 13
type input "[DATE]"
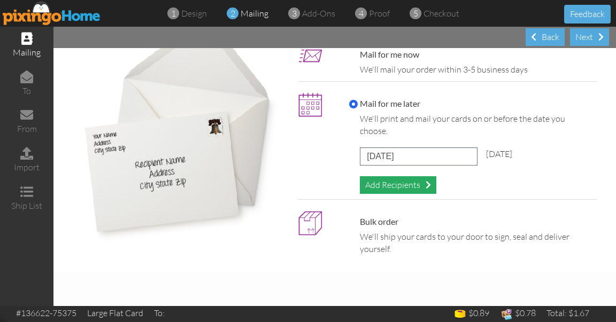
click at [395, 187] on div "Add Recipients" at bounding box center [398, 185] width 76 height 18
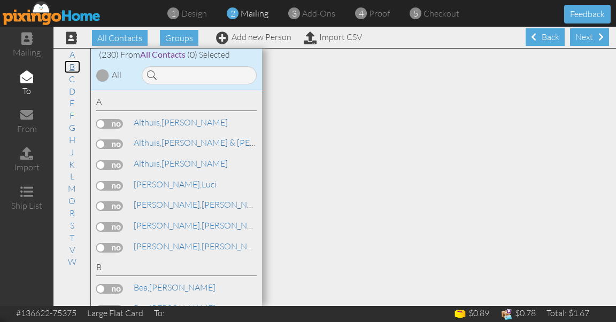
click at [72, 65] on link "B" at bounding box center [72, 66] width 16 height 13
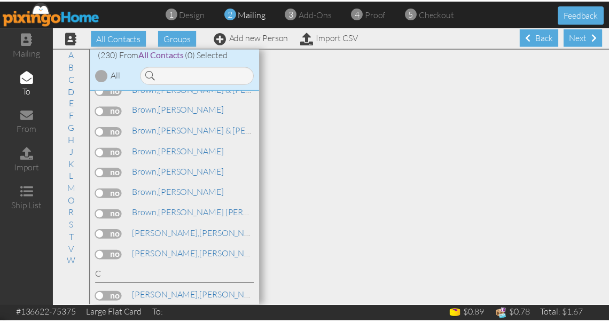
scroll to position [635, 0]
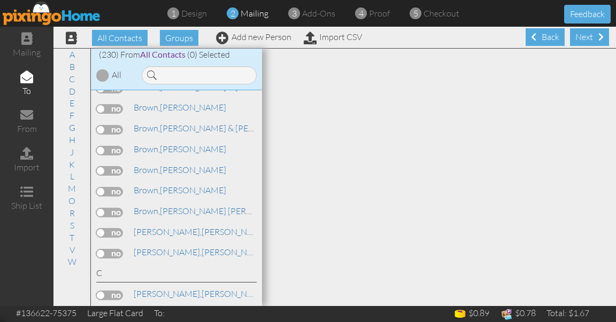
click at [119, 231] on label at bounding box center [109, 233] width 27 height 10
click at [0, 0] on input "checkbox" at bounding box center [0, 0] width 0 height 0
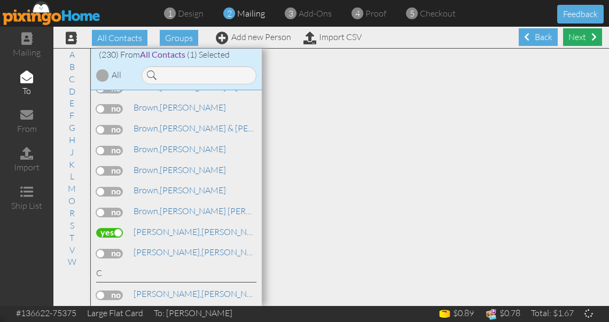
click at [573, 37] on div "Next" at bounding box center [583, 37] width 39 height 18
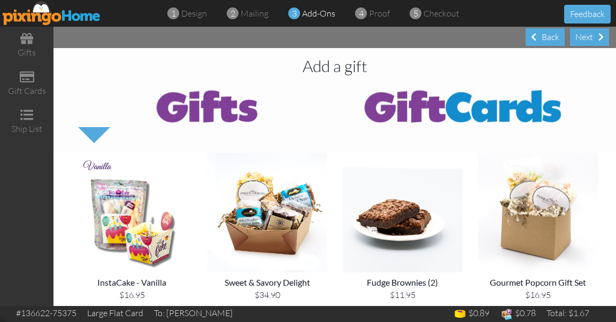
click at [573, 37] on div "Next" at bounding box center [589, 37] width 39 height 18
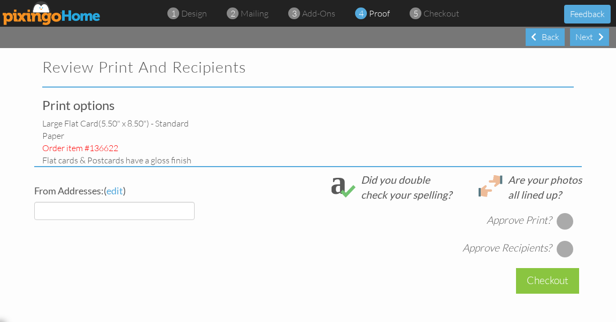
select select "object:7500"
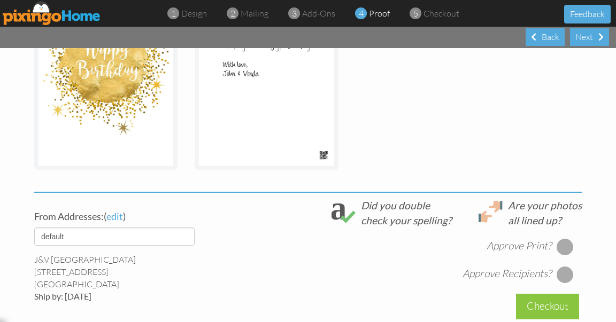
scroll to position [255, 0]
click at [564, 244] on div at bounding box center [565, 246] width 17 height 17
click at [565, 272] on div at bounding box center [565, 274] width 17 height 17
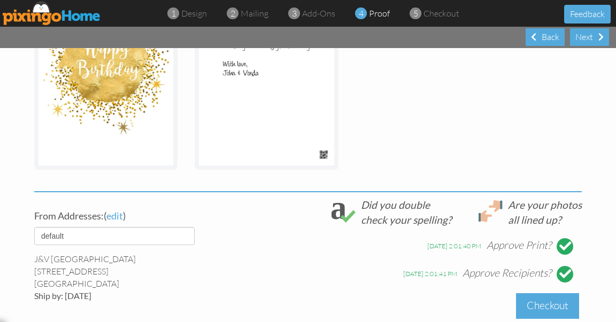
click at [539, 304] on div "Checkout" at bounding box center [547, 306] width 63 height 25
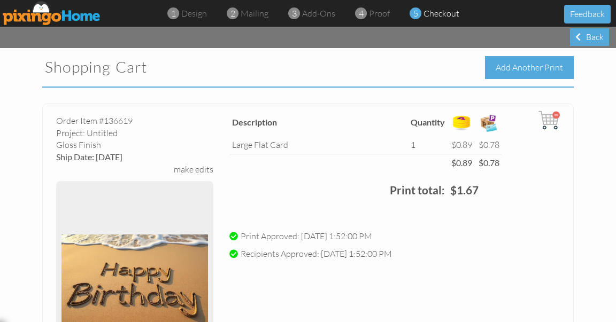
click at [525, 66] on div "Add Another Print" at bounding box center [529, 67] width 89 height 23
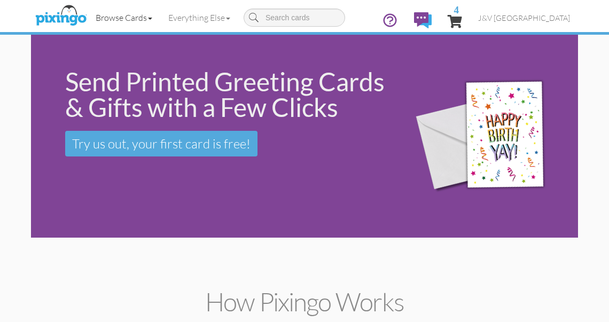
click at [125, 9] on link "Browse Cards" at bounding box center [124, 17] width 73 height 27
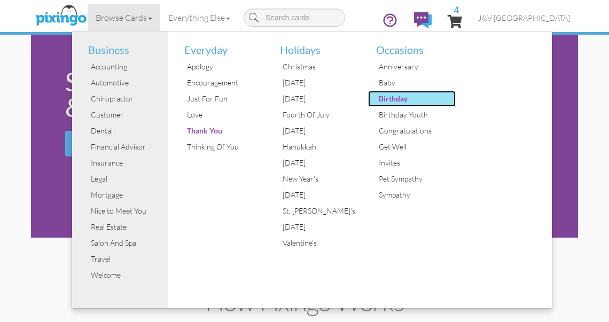
click at [378, 104] on div "Birthday" at bounding box center [416, 99] width 80 height 16
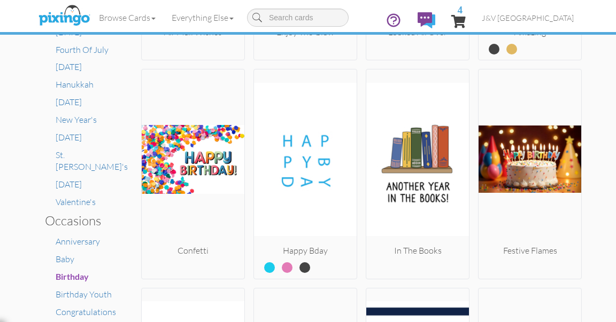
scroll to position [539, 0]
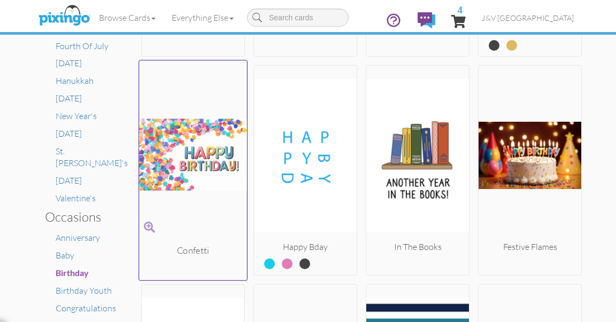
click at [195, 155] on img at bounding box center [193, 155] width 108 height 180
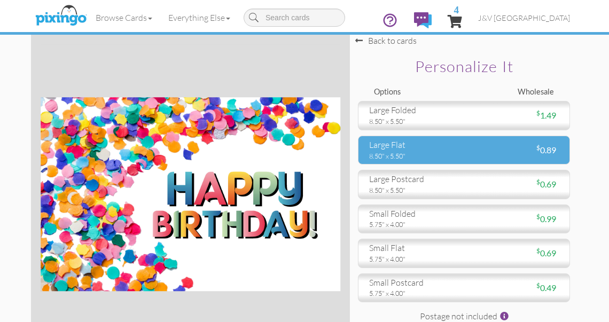
click at [390, 154] on div "8.50" x 5.50"" at bounding box center [412, 156] width 87 height 10
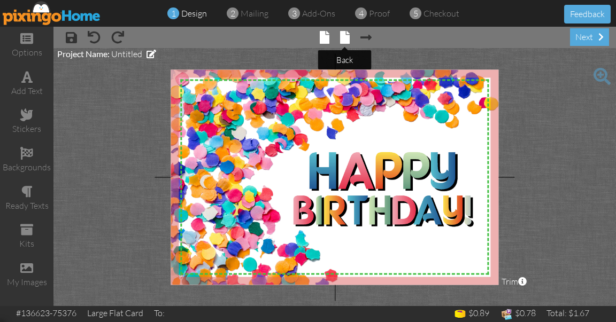
click at [343, 36] on span at bounding box center [345, 37] width 10 height 13
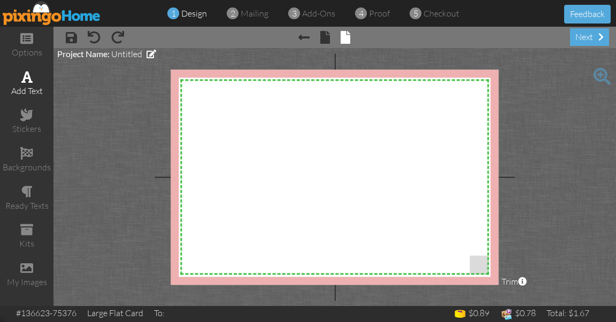
click at [37, 90] on div "add text" at bounding box center [26, 91] width 53 height 12
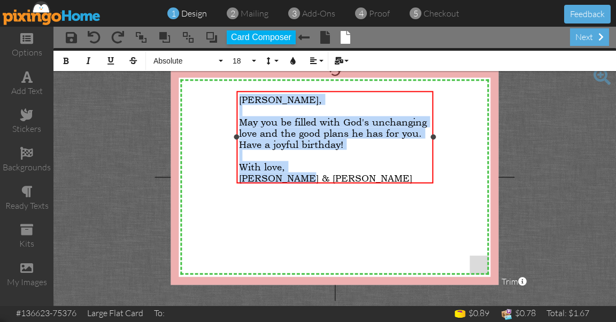
drag, startPoint x: 242, startPoint y: 98, endPoint x: 329, endPoint y: 183, distance: 121.4
click at [329, 183] on div "[PERSON_NAME], ​ May you be filled with God's unchanging love and the good plan…" at bounding box center [334, 138] width 197 height 95
click at [190, 55] on button "Absolute" at bounding box center [186, 61] width 77 height 20
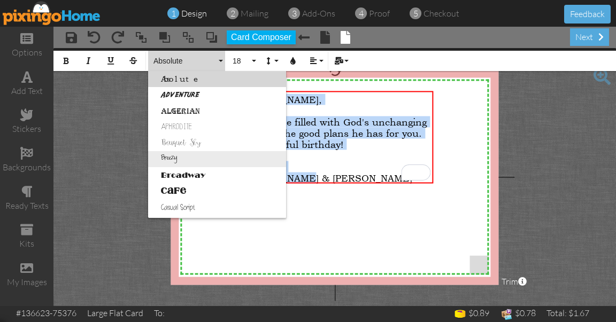
click at [173, 159] on link "Breezy" at bounding box center [217, 159] width 138 height 16
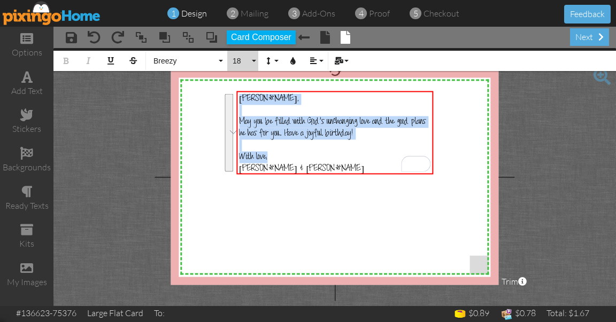
click at [242, 57] on span "18" at bounding box center [240, 61] width 18 height 9
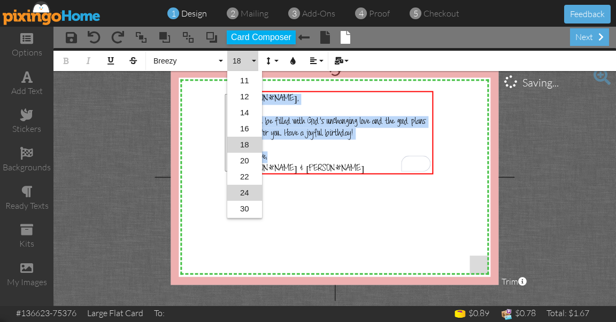
click at [243, 190] on link "24" at bounding box center [244, 193] width 35 height 16
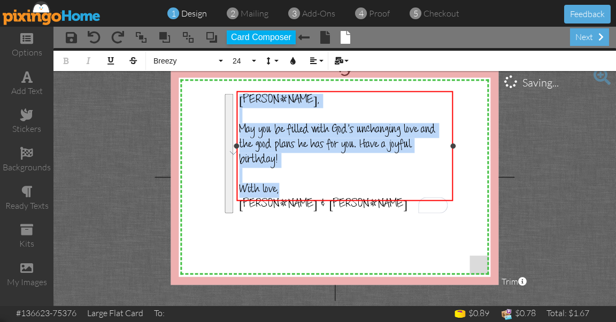
drag, startPoint x: 434, startPoint y: 154, endPoint x: 452, endPoint y: 158, distance: 18.6
click at [453, 158] on div "[PERSON_NAME], ​ May you be filled with God's unchanging love and the good plan…" at bounding box center [344, 146] width 217 height 110
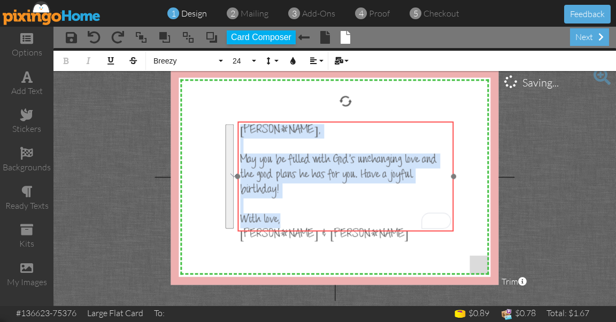
drag, startPoint x: 318, startPoint y: 92, endPoint x: 319, endPoint y: 122, distance: 30.5
click at [319, 122] on div "​ [PERSON_NAME], ​ May you be filled with [DEMOGRAPHIC_DATA]'s unchanging love …" at bounding box center [345, 183] width 216 height 124
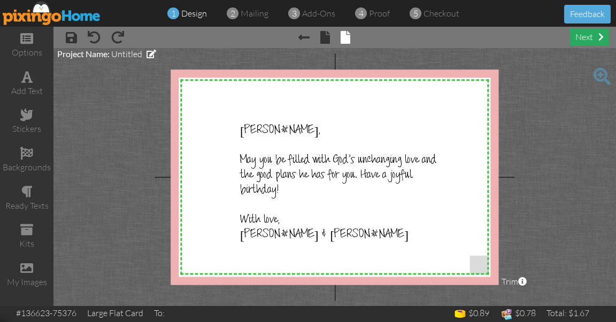
click at [589, 40] on div "next" at bounding box center [589, 37] width 39 height 18
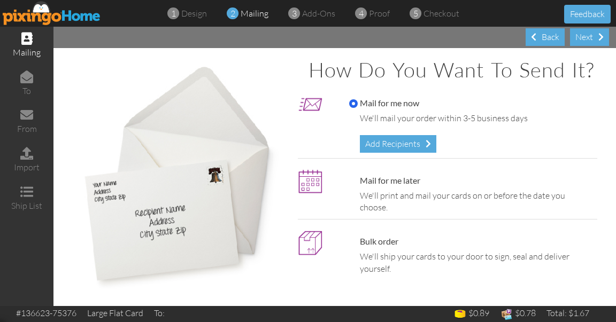
click at [393, 187] on label "Mail for me later" at bounding box center [384, 181] width 71 height 12
click at [358, 186] on input "Mail for me later" at bounding box center [353, 181] width 9 height 9
radio input "true"
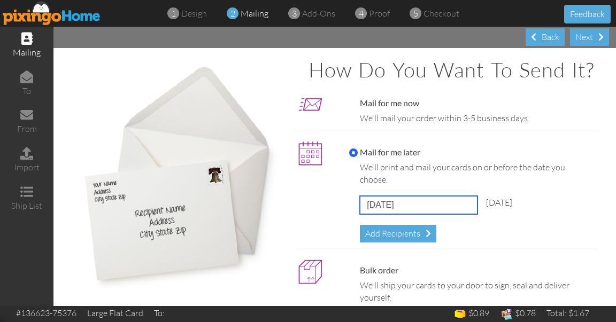
click at [397, 214] on input "[DATE]" at bounding box center [419, 205] width 118 height 18
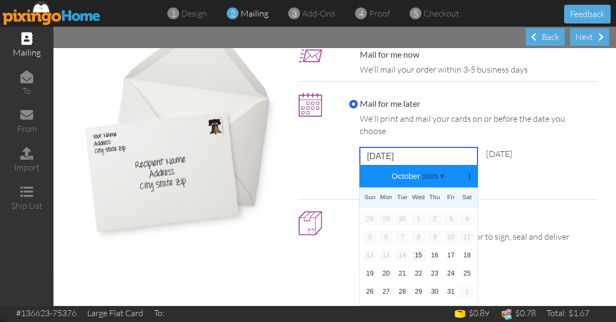
scroll to position [71, 0]
click at [429, 276] on link "23" at bounding box center [435, 274] width 14 height 13
type input "[DATE]"
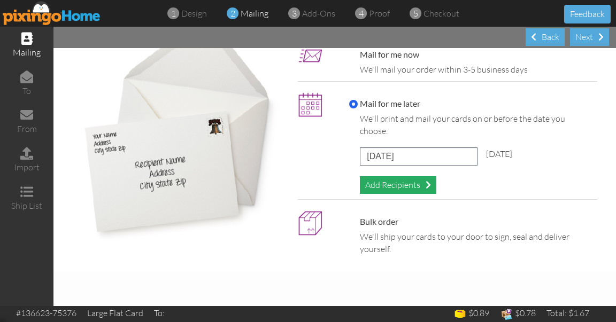
click at [404, 184] on div "Add Recipients" at bounding box center [398, 185] width 76 height 18
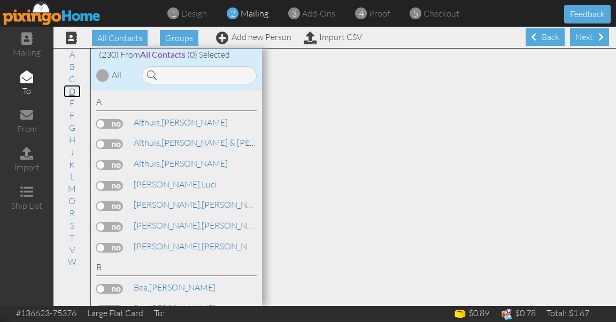
click at [74, 96] on link "D" at bounding box center [72, 91] width 17 height 13
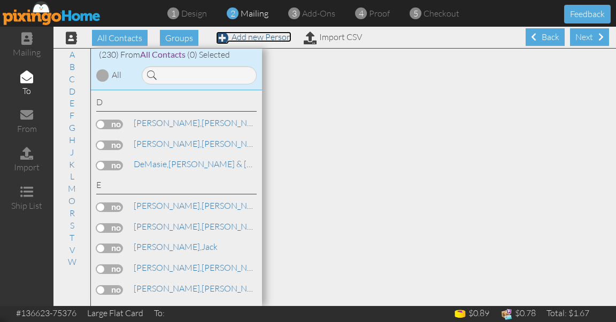
click at [277, 36] on link "Add new Person" at bounding box center [253, 37] width 75 height 11
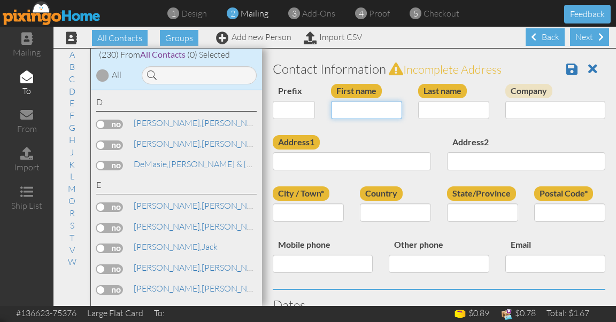
click at [368, 115] on input "First name" at bounding box center [366, 110] width 71 height 18
type input "[PERSON_NAME]"
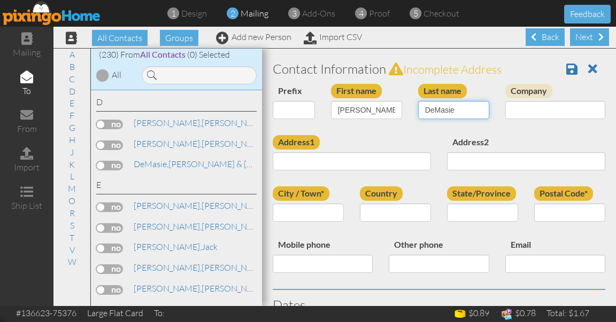
type input "DeMasie"
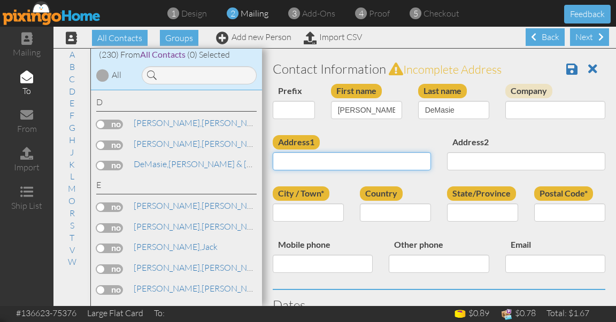
paste input "7202 Waterview Pt"
type input "7202 Waterview Pt"
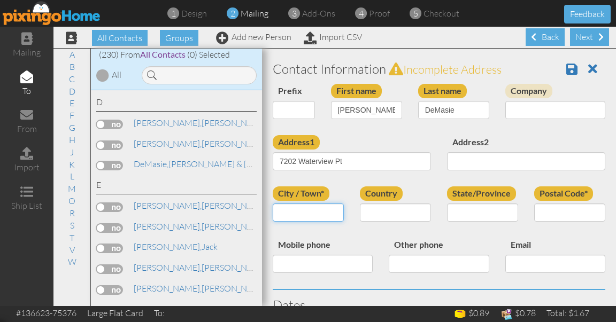
click at [310, 215] on input "City / Town*" at bounding box center [308, 213] width 71 height 18
type input "[GEOGRAPHIC_DATA]"
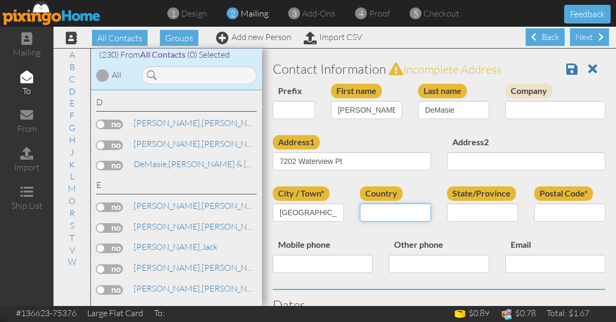
select select "object:9153"
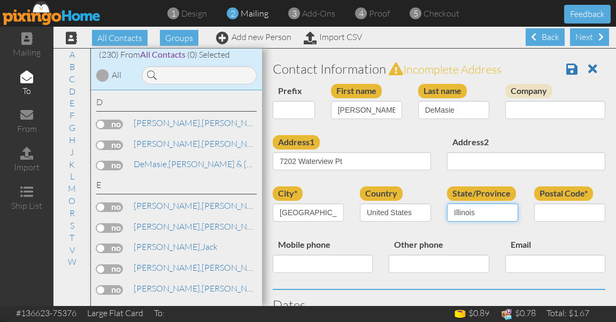
select select "object:9418"
paste input "46062-9318"
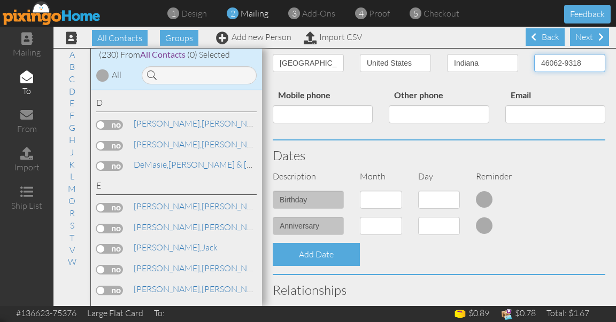
scroll to position [150, 0]
type input "46062-9318"
click at [389, 198] on select "1 - [DATE] - [DATE] - [DATE] - [DATE] - [DATE] - [DATE] - [DATE] - [DATE] - [DA…" at bounding box center [381, 199] width 42 height 18
select select "object:9150"
click at [360, 190] on select "1 - [DATE] - [DATE] - [DATE] - [DATE] - [DATE] - [DATE] - [DATE] - [DATE] - [DA…" at bounding box center [381, 199] width 42 height 18
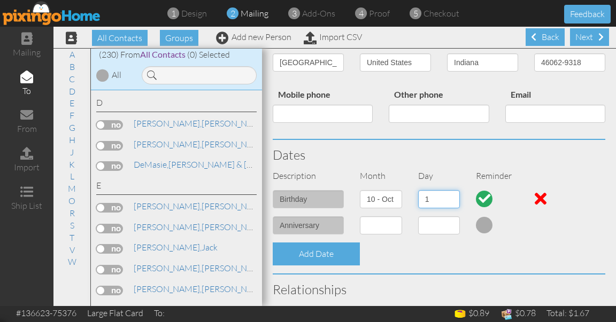
click at [428, 200] on select "1 2 3 4 5 6 7 8 9 10 11 12 13 14 15 16 17 18 19 20 21 22 23 24 25 26 27 28 29 3…" at bounding box center [439, 199] width 42 height 18
select select "number:30"
click at [418, 190] on select "1 2 3 4 5 6 7 8 9 10 11 12 13 14 15 16 17 18 19 20 21 22 23 24 25 26 27 28 29 3…" at bounding box center [439, 199] width 42 height 18
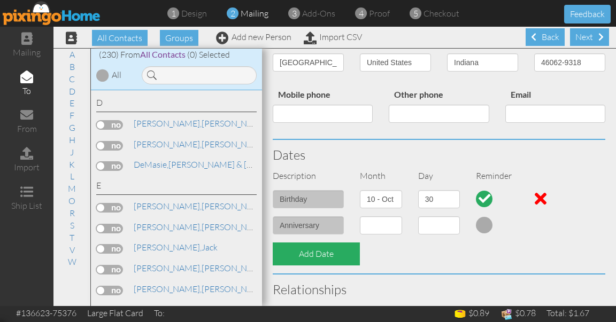
click at [333, 256] on div "Add Date" at bounding box center [316, 254] width 87 height 23
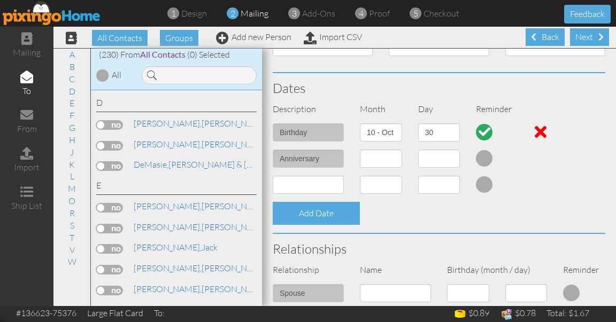
scroll to position [0, 0]
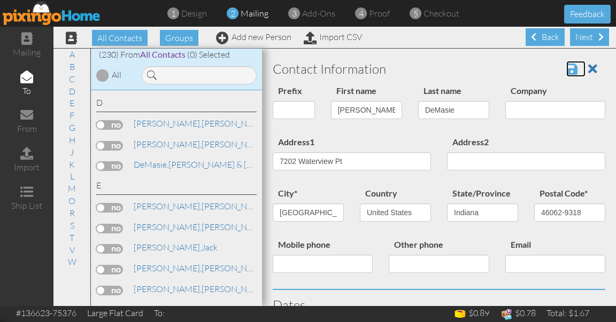
click at [566, 70] on span at bounding box center [571, 69] width 11 height 13
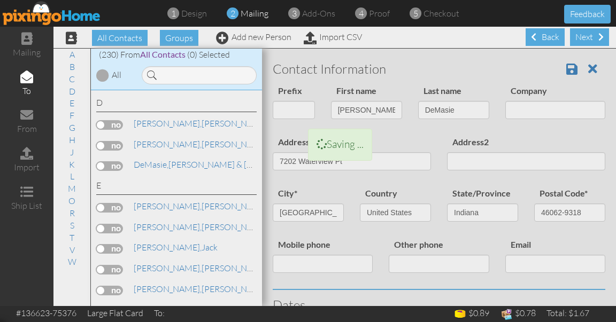
click at [580, 37] on div "Next" at bounding box center [589, 37] width 39 height 18
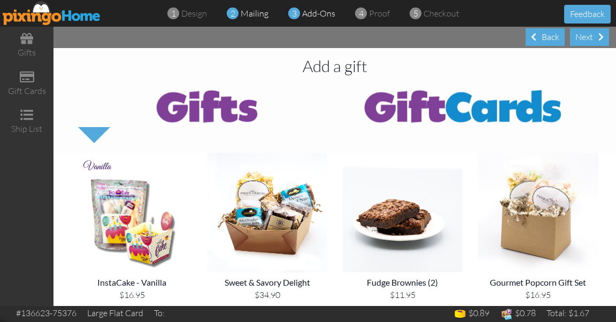
click at [252, 18] on span "mailing" at bounding box center [255, 13] width 28 height 11
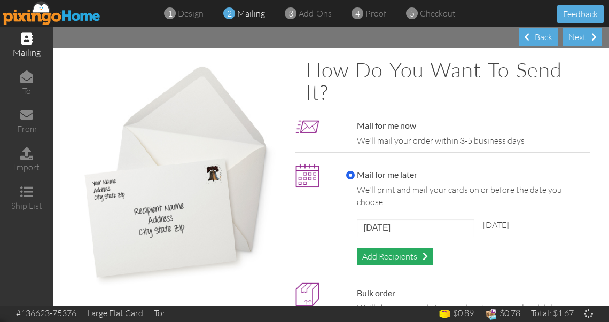
click at [379, 254] on div "Add Recipients" at bounding box center [395, 257] width 76 height 18
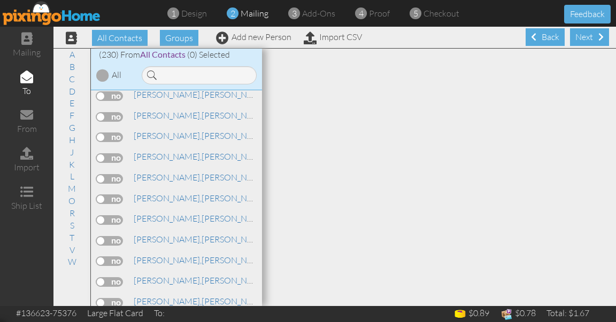
scroll to position [276, 0]
click at [71, 92] on link "D" at bounding box center [72, 91] width 17 height 13
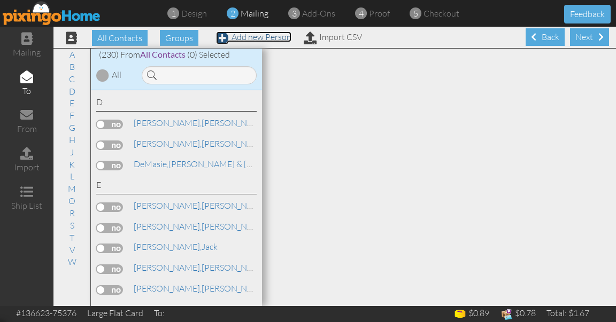
click at [251, 36] on link "Add new Person" at bounding box center [253, 37] width 75 height 11
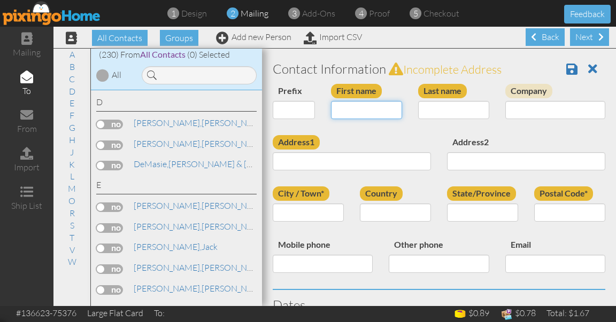
click at [355, 111] on input "First name" at bounding box center [366, 110] width 71 height 18
type input "[PERSON_NAME]"
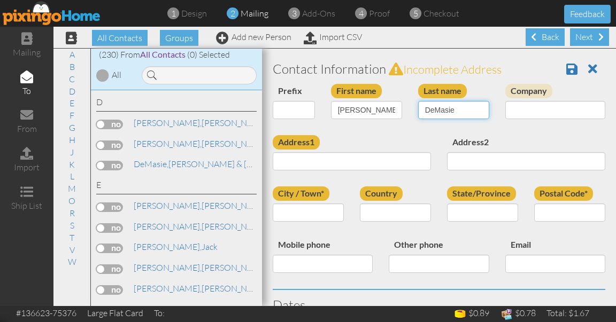
type input "DeMasie"
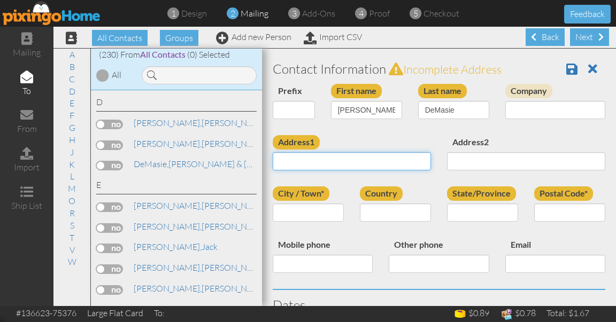
paste input "46062-9318"
type input "4"
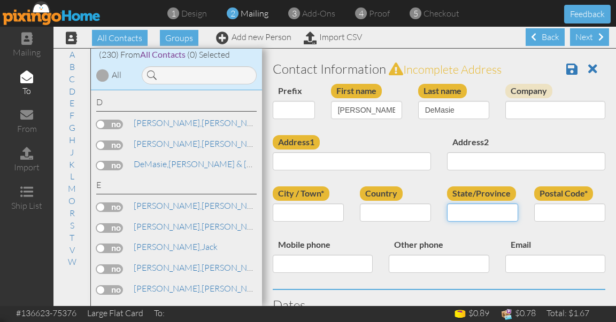
click at [471, 215] on input "State/Province" at bounding box center [482, 213] width 71 height 18
paste input "46062-9318"
type input "46062-9318"
click at [534, 219] on input "Postal Code*" at bounding box center [569, 213] width 71 height 18
paste input "46062-9318"
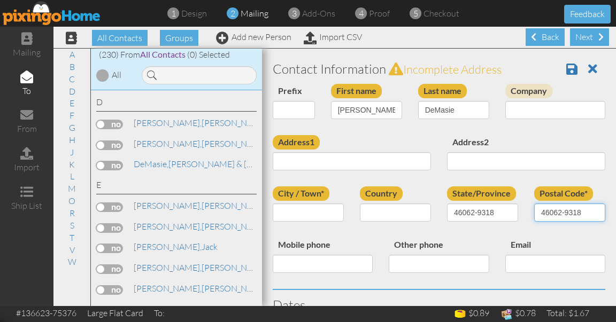
type input "46062-9318"
click at [468, 209] on input "46062-9318" at bounding box center [482, 213] width 71 height 18
type input "[US_STATE]"
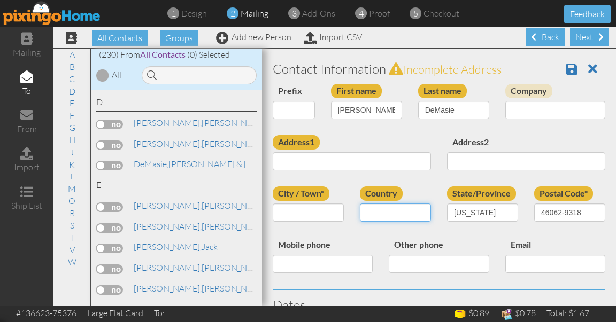
click at [409, 210] on select "[GEOGRAPHIC_DATA] -------------- [GEOGRAPHIC_DATA] [GEOGRAPHIC_DATA] [GEOGRAPHI…" at bounding box center [395, 213] width 71 height 18
select select "object:9153"
click at [360, 204] on select "[GEOGRAPHIC_DATA] -------------- [GEOGRAPHIC_DATA] [GEOGRAPHIC_DATA] [GEOGRAPHI…" at bounding box center [395, 213] width 71 height 18
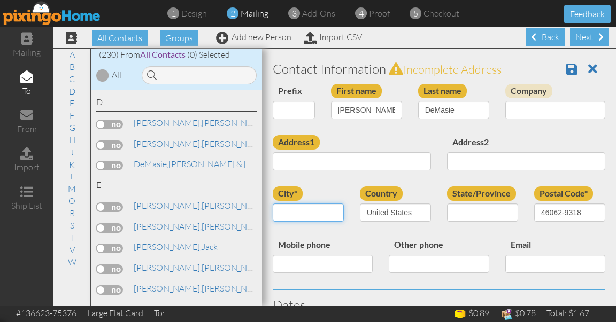
click at [315, 213] on input "city*" at bounding box center [308, 213] width 71 height 18
type input "[GEOGRAPHIC_DATA]"
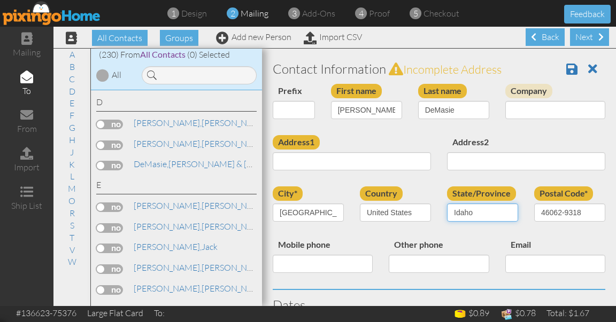
select select "object:9418"
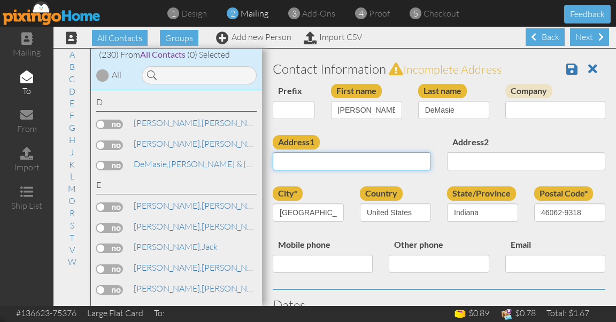
click at [298, 161] on input "Address1" at bounding box center [352, 161] width 158 height 18
click at [334, 141] on div "Address1" at bounding box center [352, 156] width 174 height 43
click at [343, 161] on input "Address1" at bounding box center [352, 161] width 158 height 18
paste input "7202 Waterview Pt"
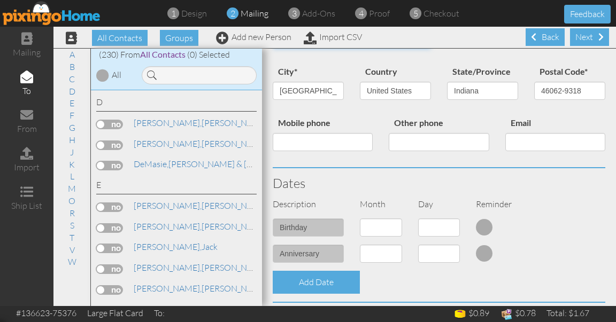
scroll to position [125, 0]
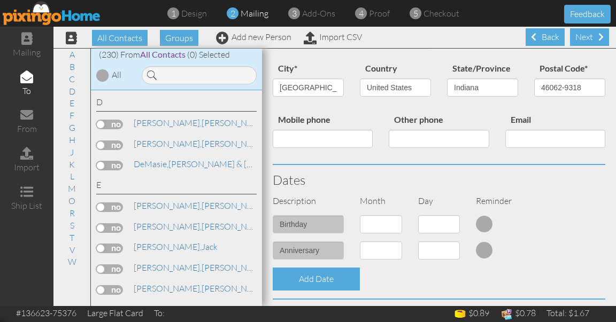
type input "7202 Waterview Pt"
click at [371, 225] on select "1 - [DATE] - [DATE] - [DATE] - [DATE] - [DATE] - [DATE] - [DATE] - [DATE] - [DA…" at bounding box center [381, 224] width 42 height 18
select select "object:10184"
click at [360, 215] on select "1 - [DATE] - [DATE] - [DATE] - [DATE] - [DATE] - [DATE] - [DATE] - [DATE] - [DA…" at bounding box center [381, 224] width 42 height 18
click at [423, 226] on select "1 2 3 4 5 6 7 8 9 10 11 12 13 14 15 16 17 18 19 20 21 22 23 24 25 26 27 28 29 3…" at bounding box center [439, 224] width 42 height 18
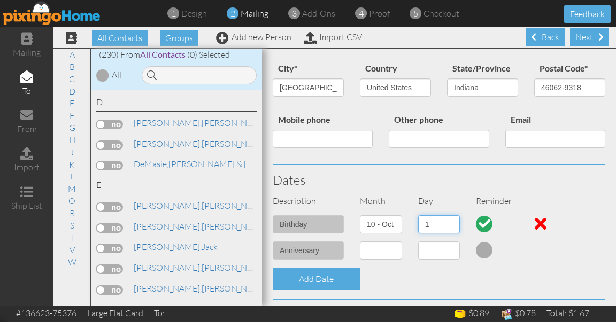
select select "number:30"
click at [418, 215] on select "1 2 3 4 5 6 7 8 9 10 11 12 13 14 15 16 17 18 19 20 21 22 23 24 25 26 27 28 29 3…" at bounding box center [439, 224] width 42 height 18
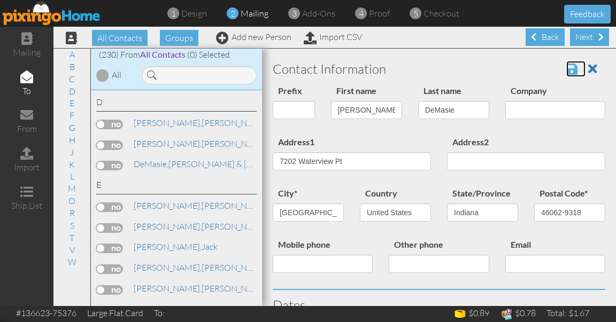
click at [566, 65] on span at bounding box center [571, 69] width 11 height 13
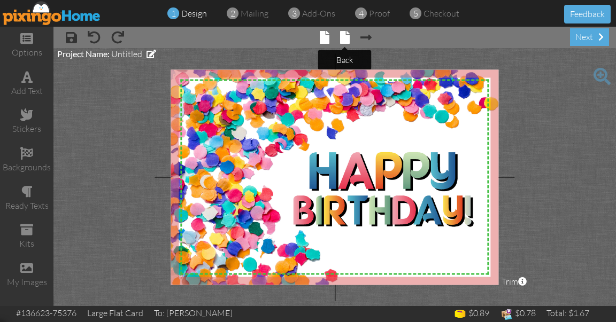
click at [348, 36] on span at bounding box center [345, 37] width 10 height 13
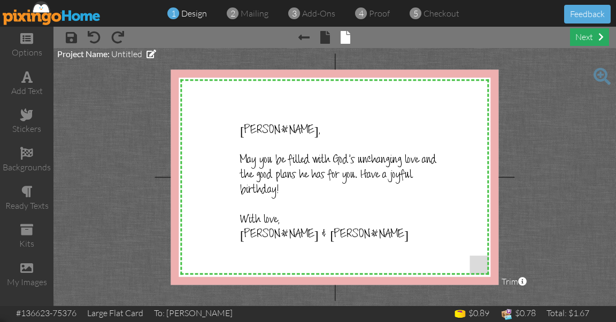
click at [595, 37] on div "next" at bounding box center [589, 37] width 39 height 18
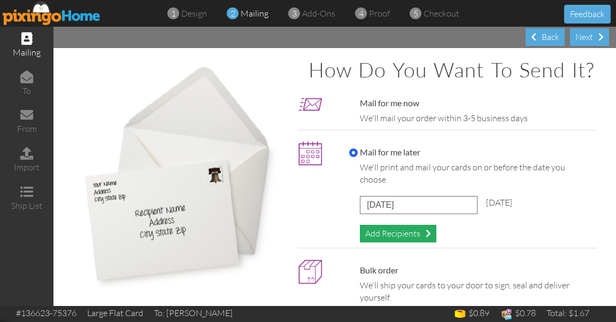
click at [396, 243] on div "Add Recipients" at bounding box center [398, 234] width 76 height 18
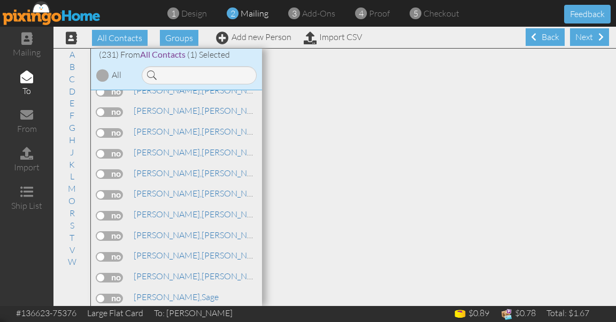
scroll to position [306, 0]
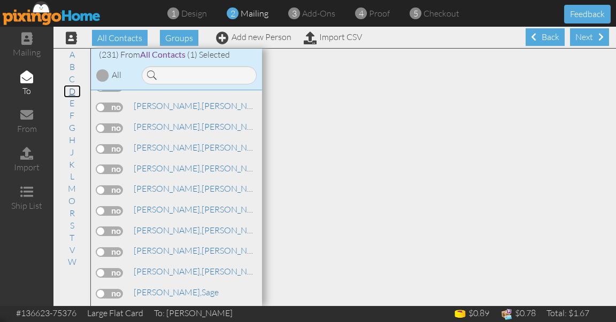
click at [70, 90] on link "D" at bounding box center [72, 91] width 17 height 13
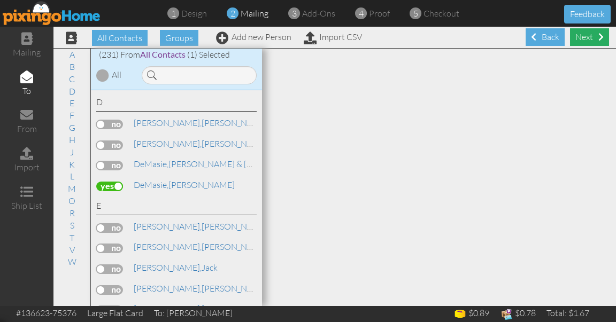
click at [579, 40] on div "Next" at bounding box center [589, 37] width 39 height 18
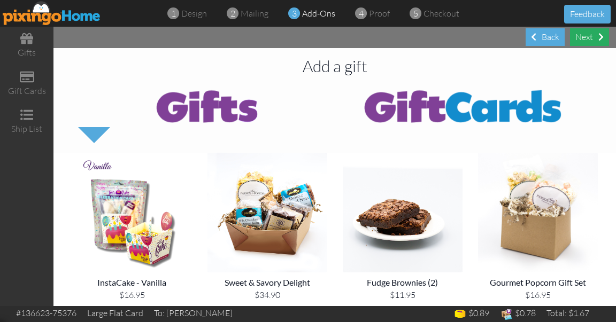
click at [585, 36] on div "Next" at bounding box center [589, 37] width 39 height 18
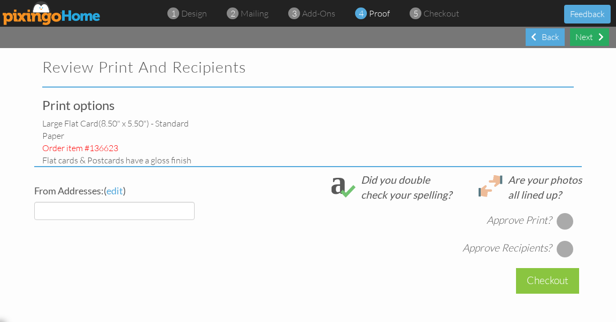
select select "object:1076"
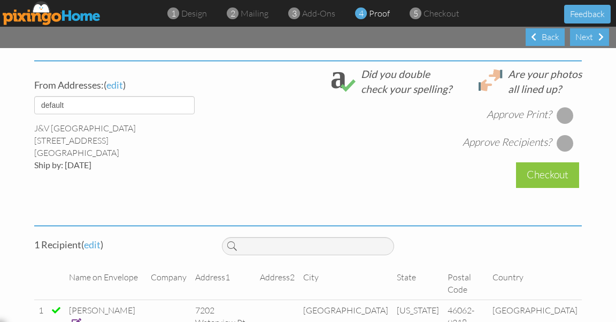
scroll to position [390, 0]
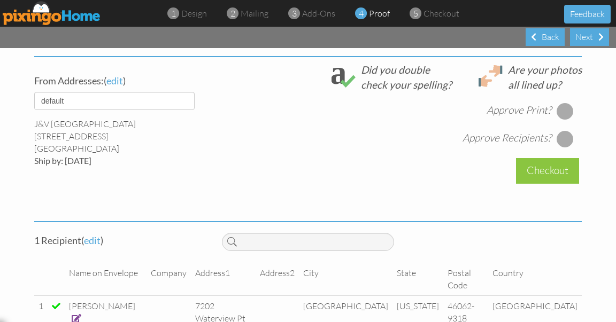
click at [564, 117] on div at bounding box center [565, 111] width 17 height 17
click at [564, 137] on div at bounding box center [565, 138] width 17 height 17
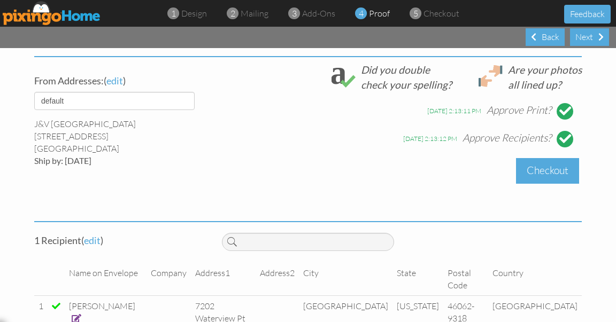
click at [544, 176] on div "Checkout" at bounding box center [547, 170] width 63 height 25
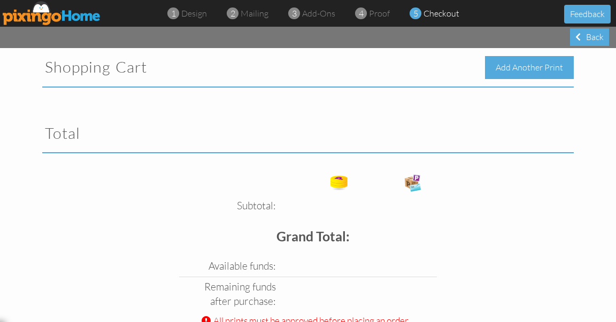
click at [525, 65] on div "Add Another Print" at bounding box center [529, 67] width 89 height 23
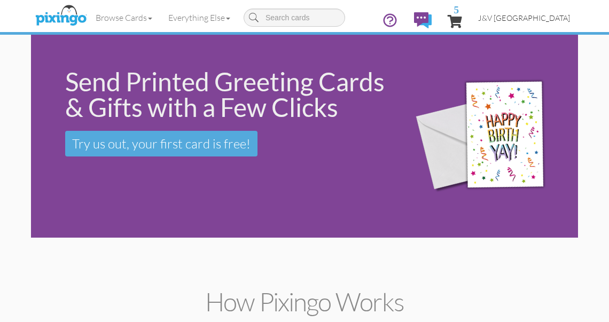
click at [541, 14] on span "J&V [GEOGRAPHIC_DATA]" at bounding box center [525, 17] width 92 height 9
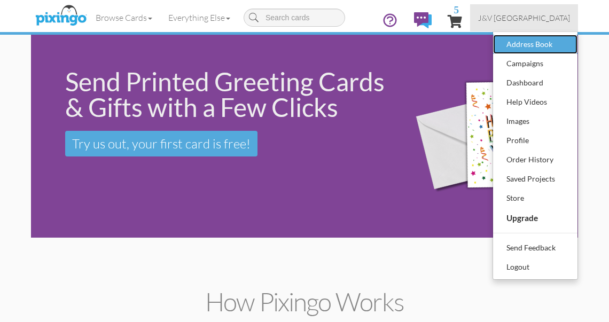
click at [539, 43] on div "Address Book" at bounding box center [535, 44] width 63 height 16
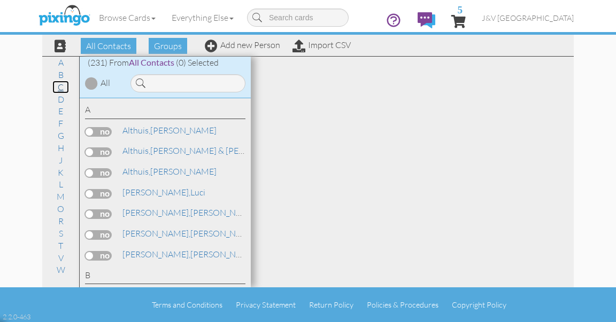
click at [61, 88] on link "C" at bounding box center [60, 87] width 17 height 13
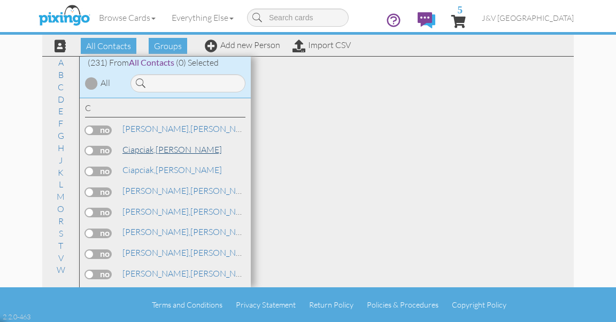
click at [142, 148] on span "Ciapciak," at bounding box center [138, 149] width 33 height 11
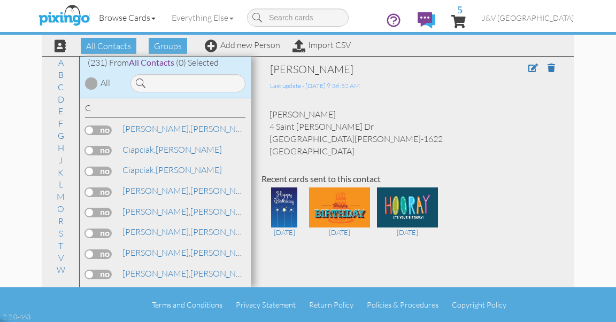
click at [145, 14] on link "Browse Cards" at bounding box center [127, 17] width 73 height 27
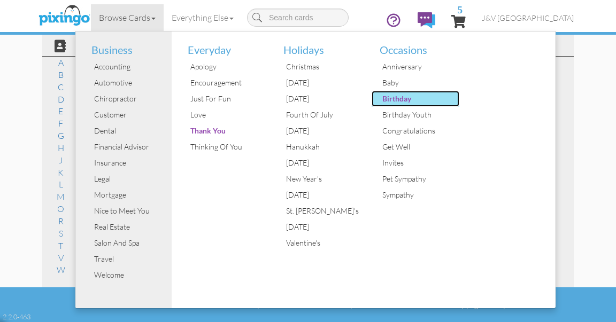
click at [400, 95] on div "Birthday" at bounding box center [420, 99] width 80 height 16
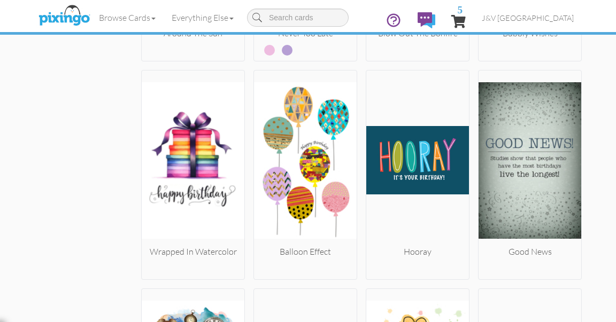
scroll to position [1361, 0]
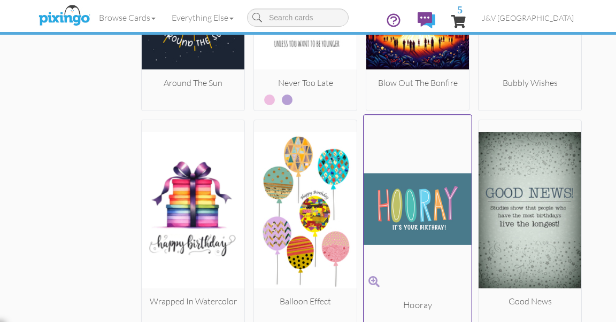
click at [397, 213] on img at bounding box center [418, 210] width 108 height 180
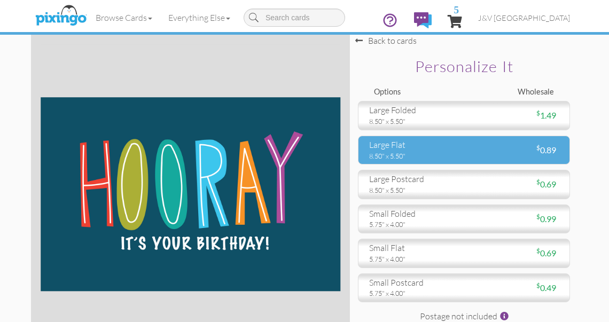
click at [393, 143] on div "large flat" at bounding box center [412, 145] width 87 height 12
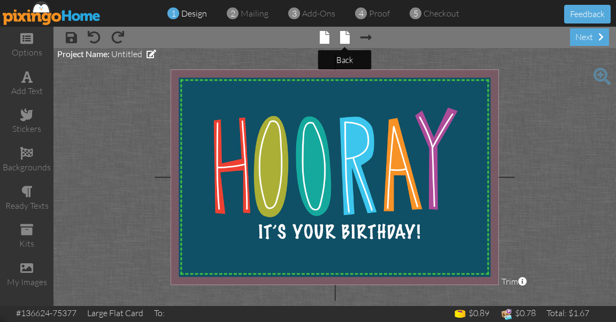
click at [345, 41] on span at bounding box center [345, 37] width 10 height 13
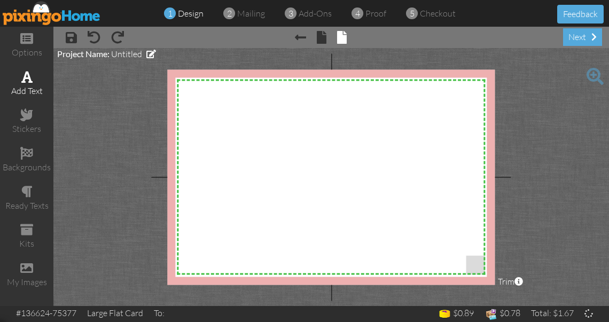
click at [24, 79] on span at bounding box center [26, 77] width 11 height 13
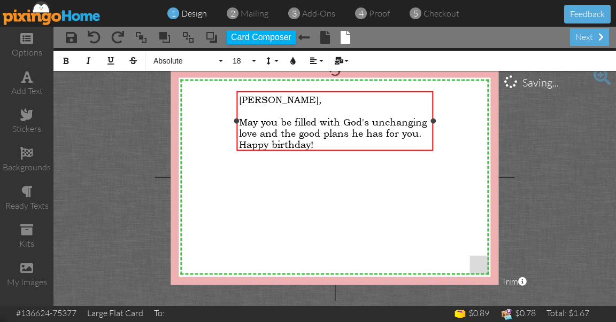
click at [253, 142] on span "May you be filled with God's unchanging love and the good plans he has for you.…" at bounding box center [333, 133] width 188 height 34
click at [351, 140] on div "May you be filled with God's unchanging love and the good plans he has for you.…" at bounding box center [334, 133] width 191 height 34
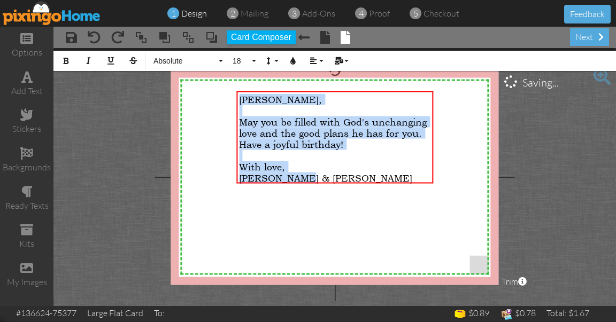
drag, startPoint x: 240, startPoint y: 98, endPoint x: 336, endPoint y: 212, distance: 149.5
click at [336, 212] on div "X X X X X X X X X X X X X X X X X X X X X X X X X X X X X X X X X X X X X X X X…" at bounding box center [335, 177] width 328 height 215
click at [191, 64] on span "Absolute" at bounding box center [184, 61] width 64 height 9
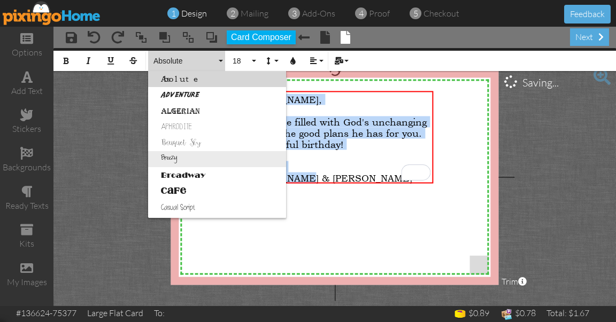
click at [179, 159] on link "Breezy" at bounding box center [217, 159] width 138 height 16
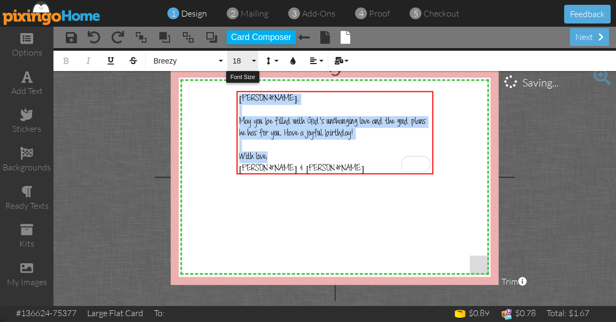
click at [237, 58] on span "18" at bounding box center [240, 61] width 18 height 9
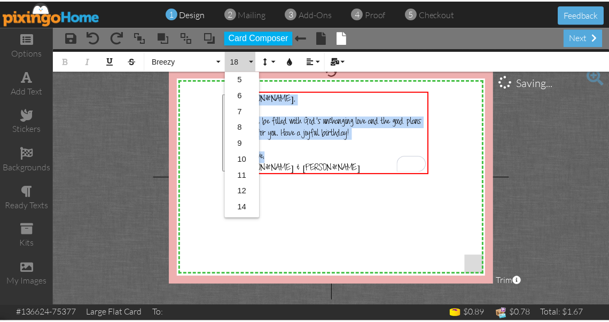
scroll to position [95, 0]
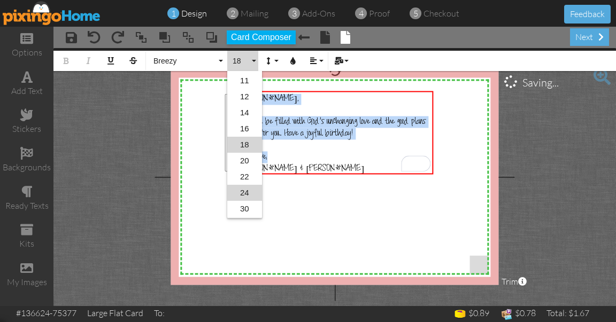
click at [241, 197] on link "24" at bounding box center [244, 193] width 35 height 16
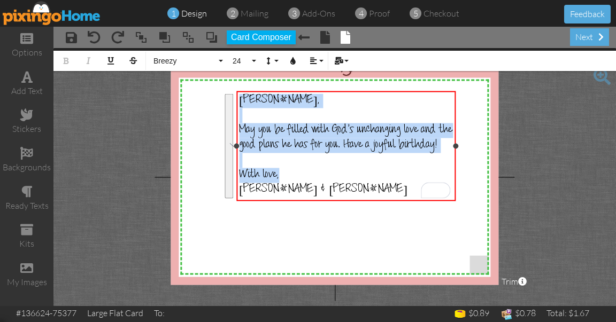
drag, startPoint x: 433, startPoint y: 154, endPoint x: 456, endPoint y: 157, distance: 22.7
click at [456, 157] on div "Bob, ​ May you be filled with God's unchanging love and the good plans he has f…" at bounding box center [345, 146] width 219 height 110
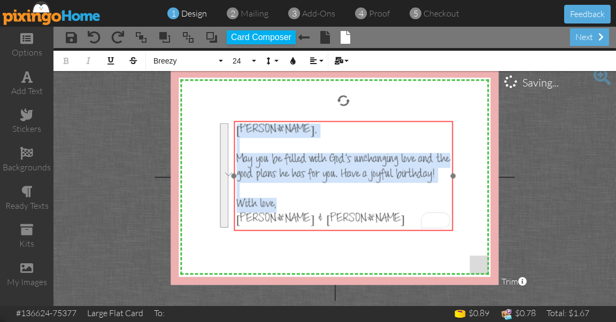
drag, startPoint x: 344, startPoint y: 91, endPoint x: 341, endPoint y: 121, distance: 30.2
click at [341, 121] on div "​ Bob, ​ May you be filled with God's unchanging love and the good plans he has…" at bounding box center [343, 175] width 219 height 109
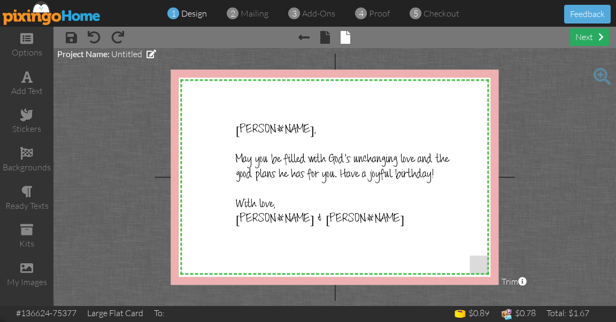
click at [583, 35] on div "next" at bounding box center [589, 37] width 39 height 18
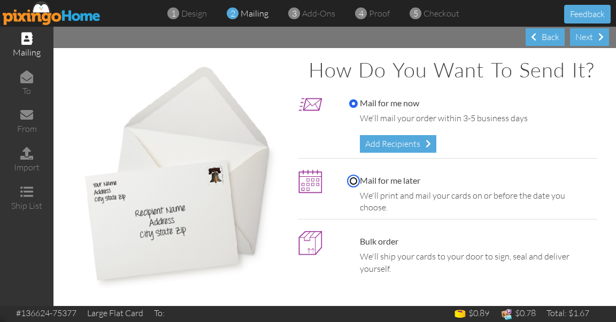
click at [349, 186] on input "Mail for me later" at bounding box center [353, 181] width 9 height 9
radio input "true"
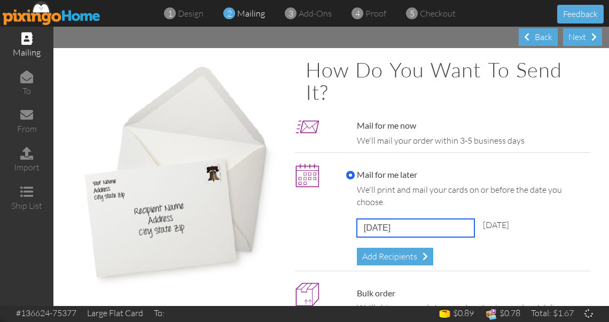
click at [383, 230] on input "[DATE]" at bounding box center [416, 228] width 118 height 18
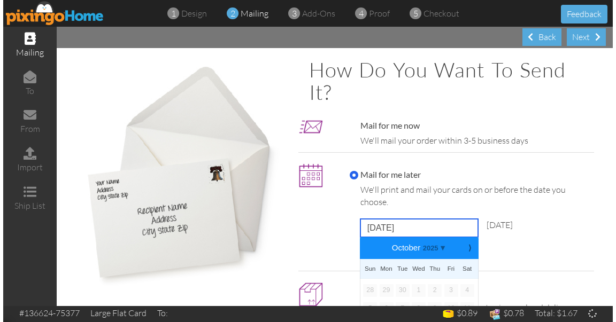
scroll to position [71, 0]
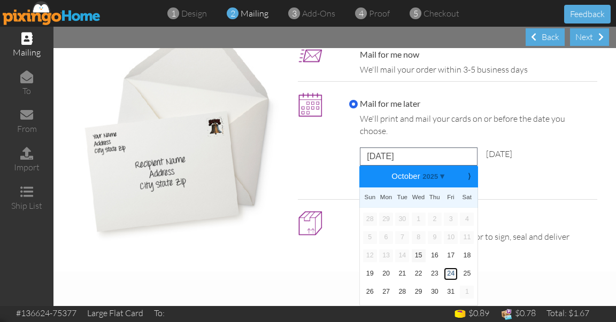
click at [446, 274] on link "24" at bounding box center [451, 274] width 14 height 13
type input "October 24, 2025"
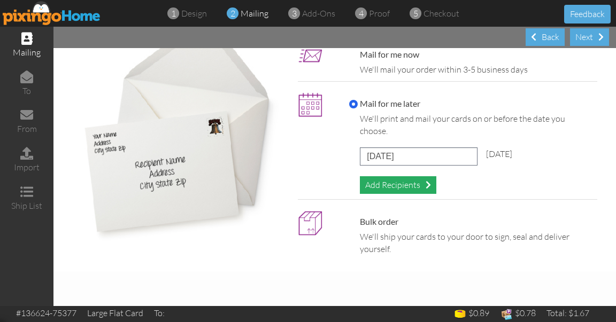
click at [413, 184] on div "Add Recipients" at bounding box center [398, 185] width 76 height 18
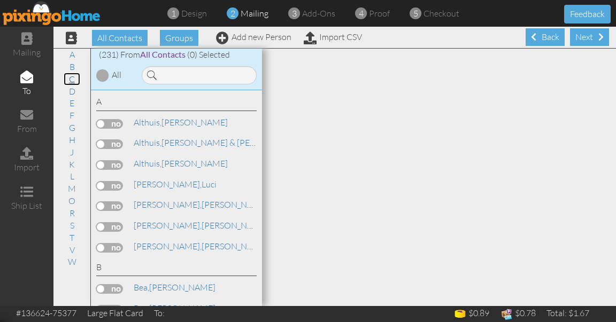
click at [75, 78] on link "C" at bounding box center [72, 79] width 17 height 13
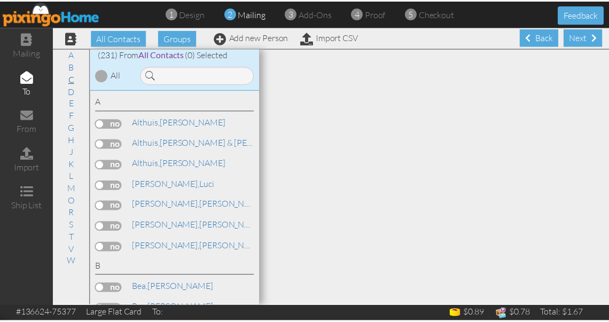
scroll to position [808, 0]
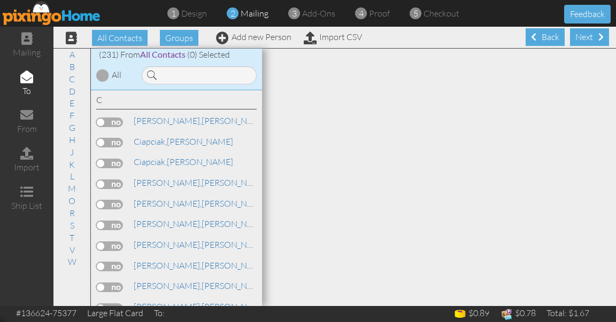
click at [115, 138] on label at bounding box center [109, 143] width 27 height 10
click at [0, 0] on input "checkbox" at bounding box center [0, 0] width 0 height 0
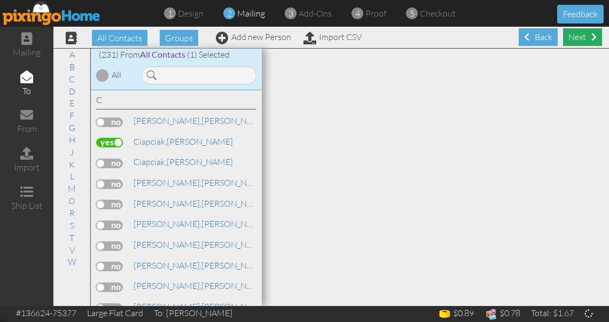
click at [564, 38] on div "Next" at bounding box center [583, 37] width 39 height 18
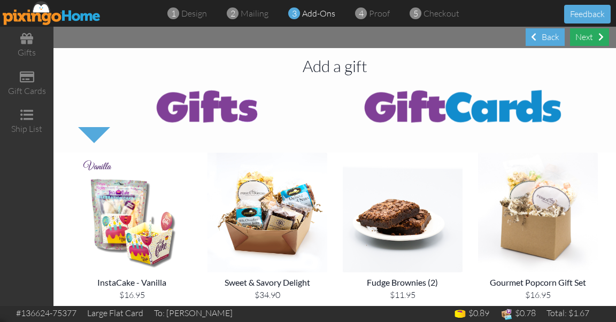
click at [582, 37] on div "Next" at bounding box center [589, 37] width 39 height 18
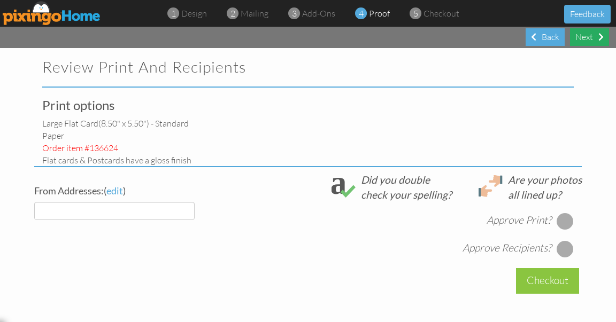
select select "object:3654"
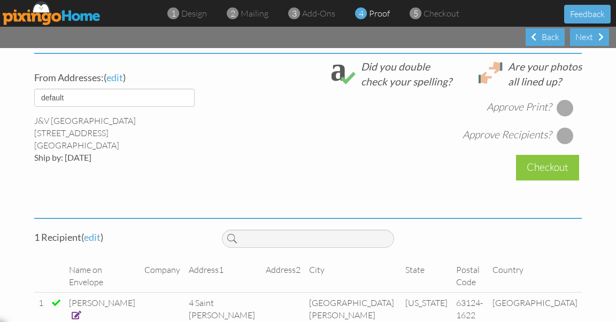
scroll to position [390, 0]
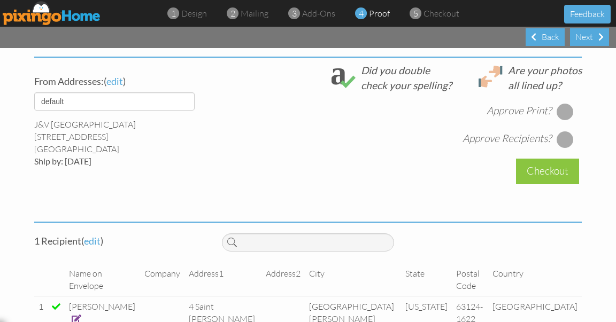
click at [563, 120] on div at bounding box center [565, 111] width 17 height 17
click at [561, 146] on div at bounding box center [565, 139] width 17 height 17
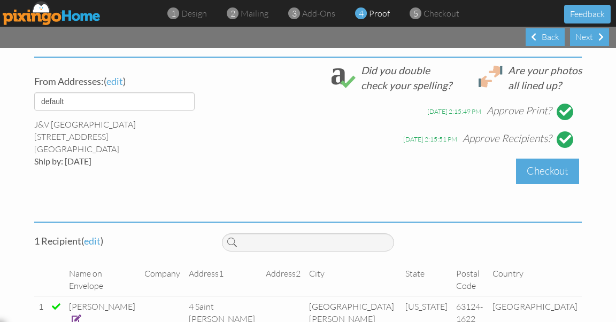
click at [553, 174] on div "Checkout" at bounding box center [547, 171] width 63 height 25
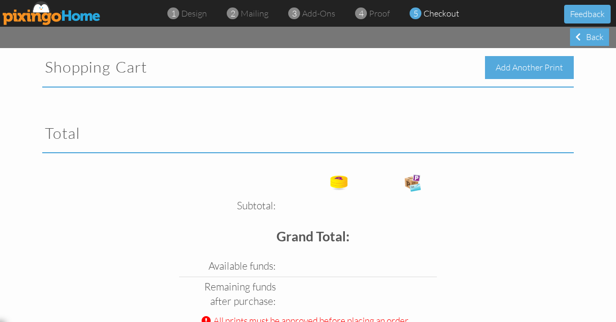
click at [527, 64] on div "Add Another Print" at bounding box center [529, 67] width 89 height 23
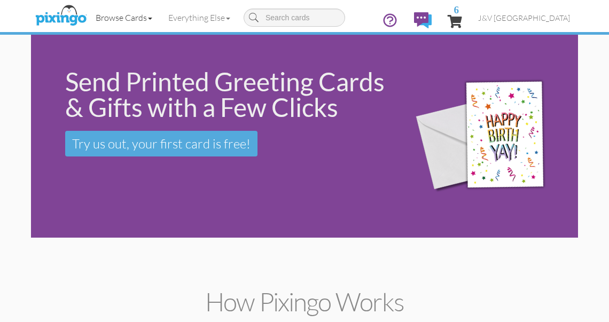
click at [141, 13] on link "Browse Cards" at bounding box center [124, 17] width 73 height 27
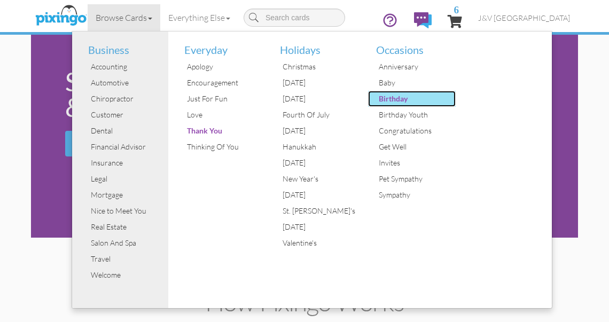
click at [388, 103] on div "Birthday" at bounding box center [416, 99] width 80 height 16
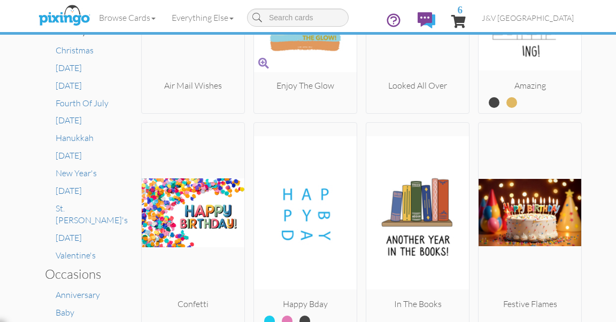
scroll to position [485, 0]
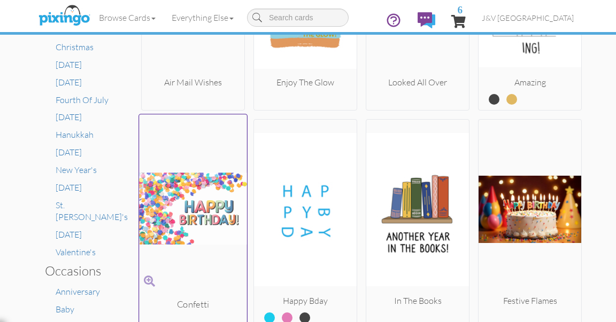
click at [210, 230] on img at bounding box center [193, 209] width 108 height 180
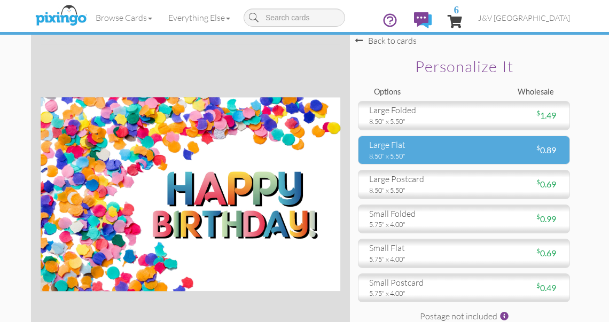
click at [396, 154] on div "8.50" x 5.50"" at bounding box center [412, 156] width 87 height 10
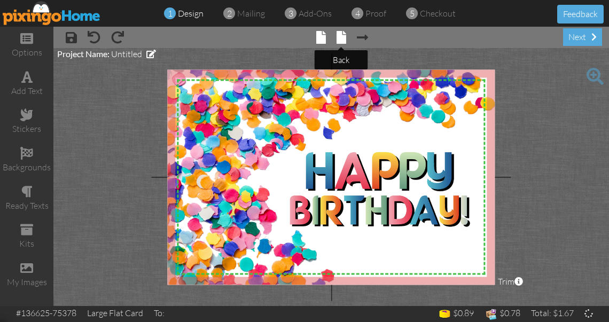
click at [338, 43] on span at bounding box center [342, 37] width 10 height 13
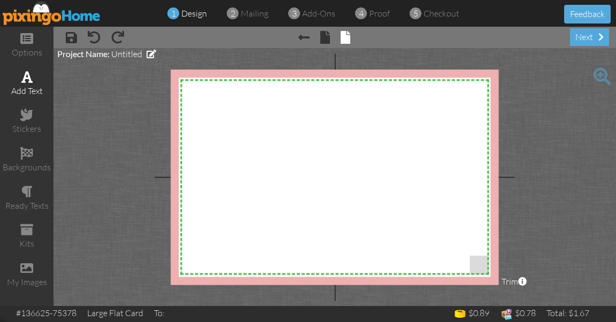
click at [30, 86] on div "add text" at bounding box center [26, 91] width 53 height 12
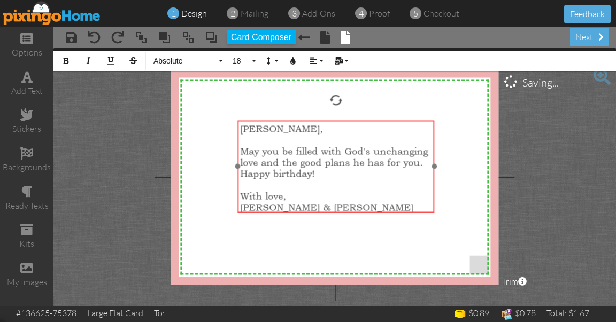
drag, startPoint x: 277, startPoint y: 92, endPoint x: 279, endPoint y: 122, distance: 29.4
click at [279, 122] on div "Cindy, ​ May you be filled with God's unchanging love and the good plans he has…" at bounding box center [335, 167] width 197 height 95
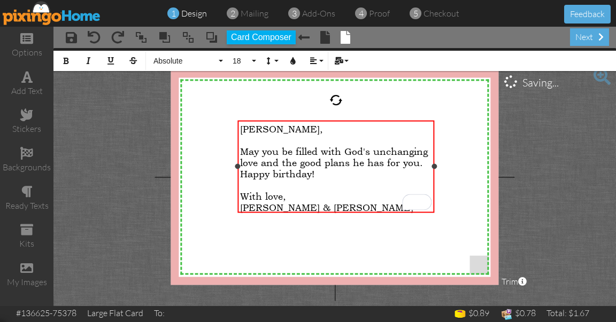
click at [260, 133] on span "Cindy," at bounding box center [281, 128] width 83 height 11
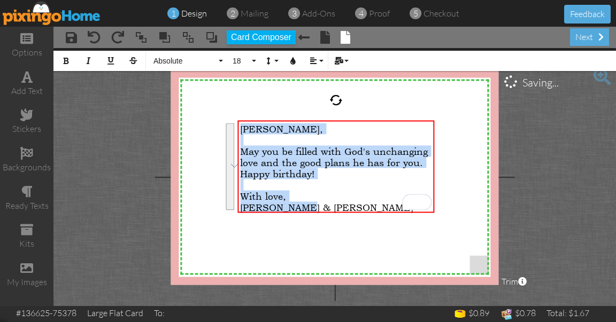
drag, startPoint x: 240, startPoint y: 127, endPoint x: 343, endPoint y: 218, distance: 137.2
click at [343, 218] on div "X X X X X X X X X X X X X X X X X X X X X X X X X X X X X X X X X X X X X X X X…" at bounding box center [335, 177] width 328 height 215
click at [167, 61] on span "Absolute" at bounding box center [184, 61] width 64 height 9
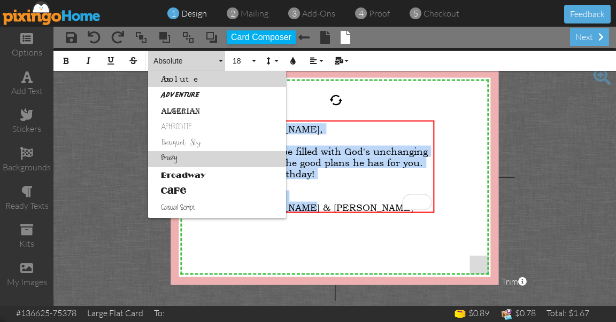
click at [174, 157] on link "Breezy" at bounding box center [217, 159] width 138 height 16
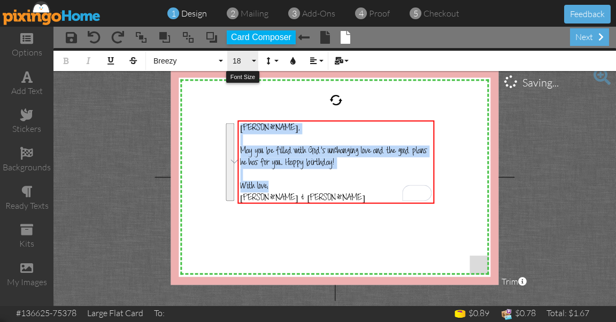
click at [241, 58] on span "18" at bounding box center [240, 61] width 18 height 9
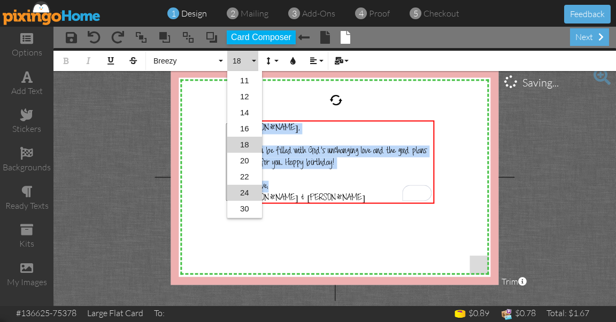
click at [244, 193] on link "24" at bounding box center [244, 193] width 35 height 16
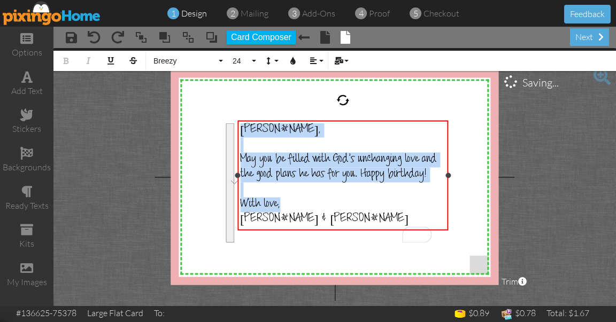
drag, startPoint x: 433, startPoint y: 184, endPoint x: 447, endPoint y: 184, distance: 13.9
click at [447, 184] on div "Cindy, ​ May you be filled with God's unchanging love and the good plans he has…" at bounding box center [342, 175] width 211 height 110
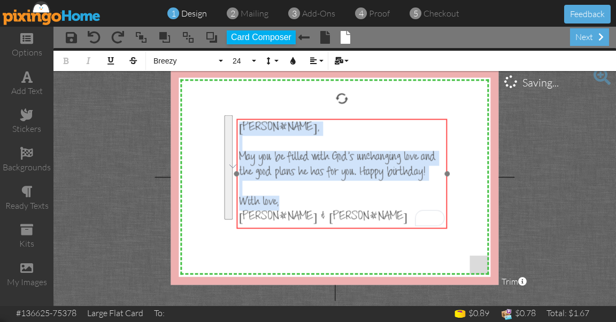
click at [334, 118] on div at bounding box center [342, 173] width 216 height 115
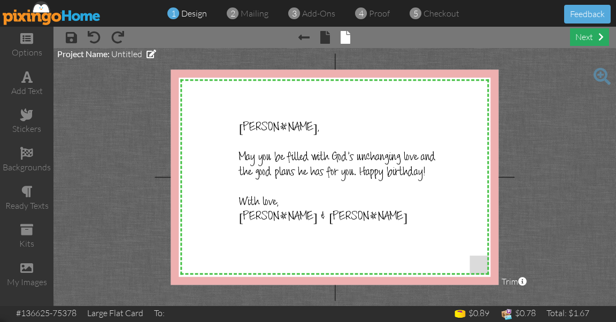
click at [587, 35] on div "next" at bounding box center [589, 37] width 39 height 18
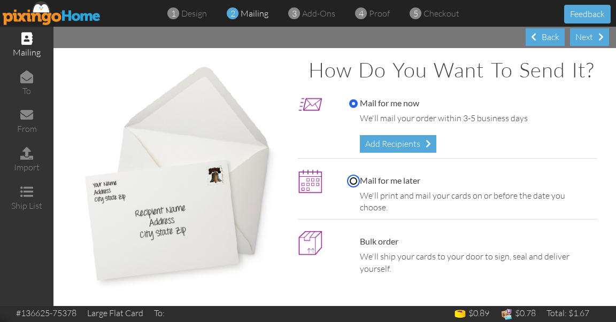
click at [352, 186] on input "Mail for me later" at bounding box center [353, 181] width 9 height 9
radio input "true"
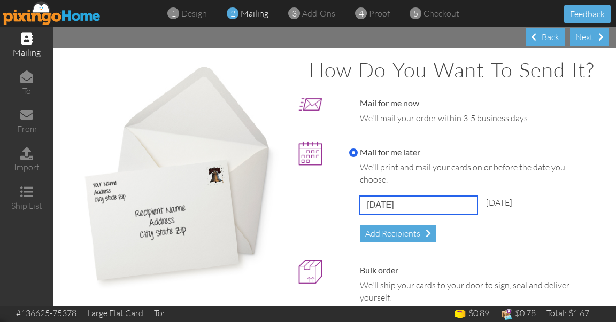
click at [396, 214] on input "[DATE]" at bounding box center [419, 205] width 118 height 18
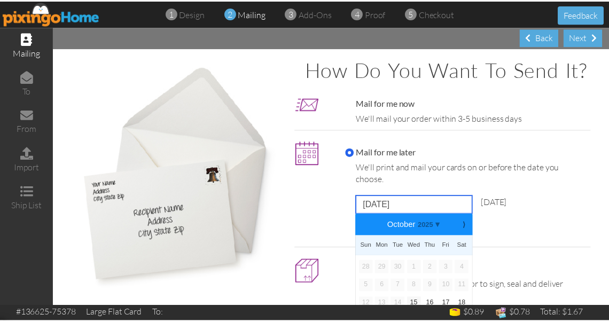
scroll to position [71, 0]
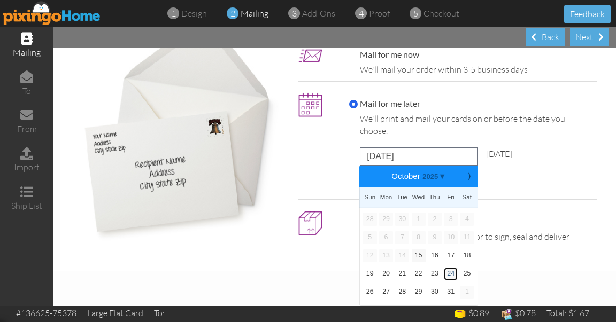
click at [451, 276] on link "24" at bounding box center [451, 274] width 14 height 13
type input "October 24, 2025"
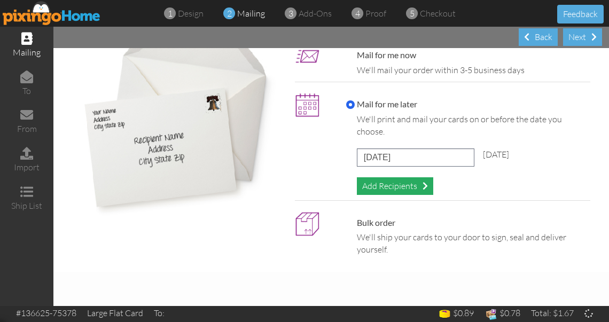
click at [412, 184] on div "Add Recipients" at bounding box center [395, 187] width 76 height 18
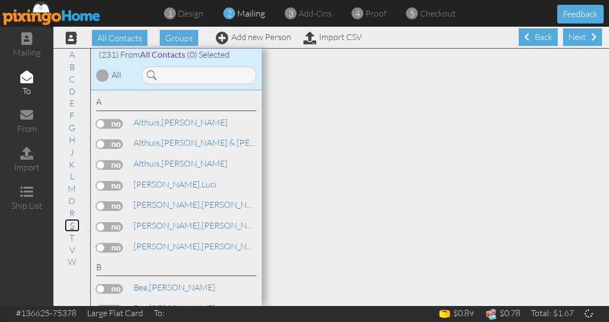
click at [70, 223] on link "S" at bounding box center [72, 225] width 15 height 13
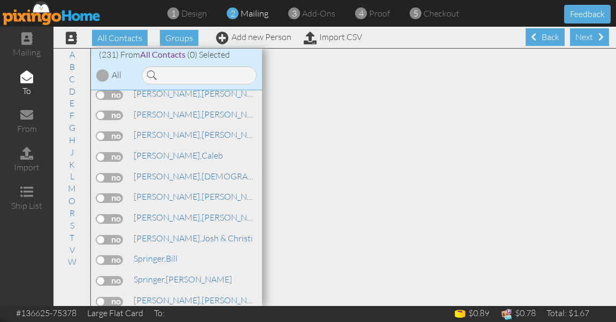
click at [120, 276] on label at bounding box center [109, 281] width 27 height 10
click at [0, 0] on input "checkbox" at bounding box center [0, 0] width 0 height 0
click at [581, 36] on div "Next" at bounding box center [589, 37] width 39 height 18
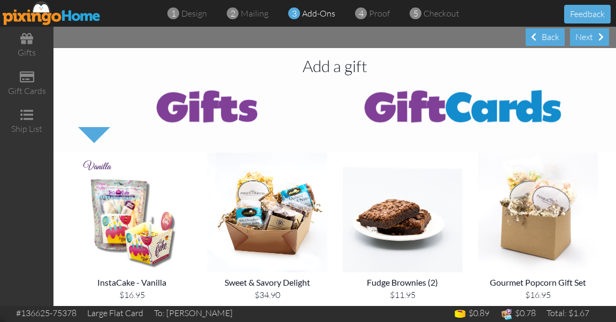
click at [581, 36] on div "Next" at bounding box center [589, 37] width 39 height 18
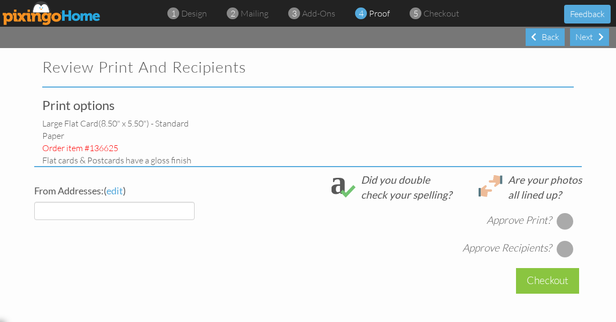
select select "object:5346"
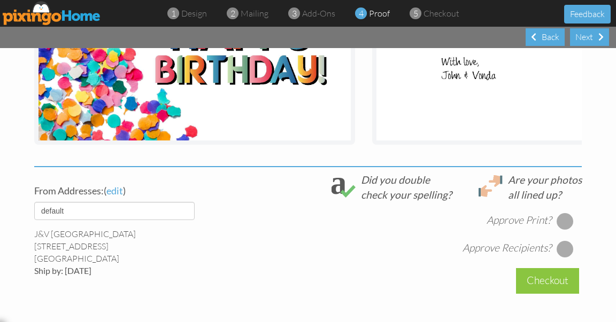
scroll to position [290, 0]
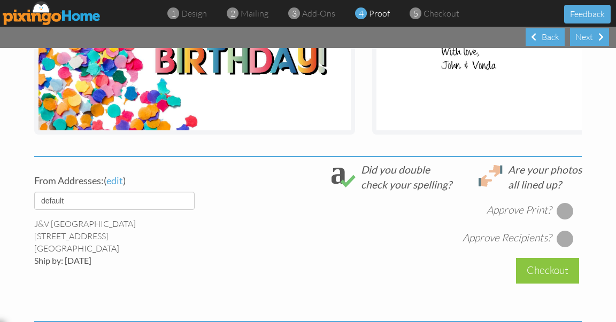
click at [562, 216] on div at bounding box center [565, 211] width 17 height 17
click at [560, 245] on div at bounding box center [565, 238] width 17 height 17
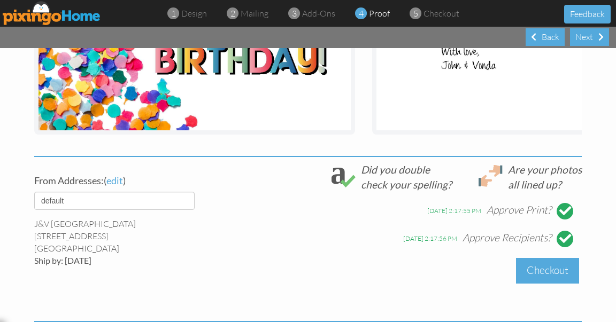
click at [551, 281] on div "Checkout" at bounding box center [547, 270] width 63 height 25
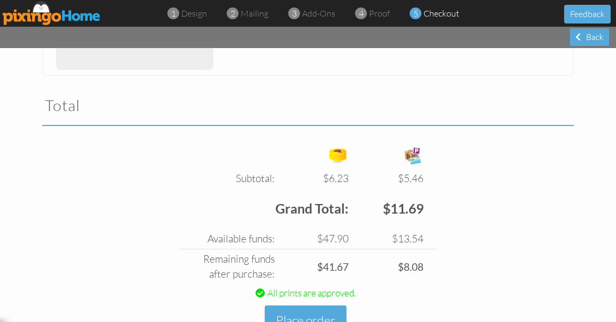
scroll to position [2160, 0]
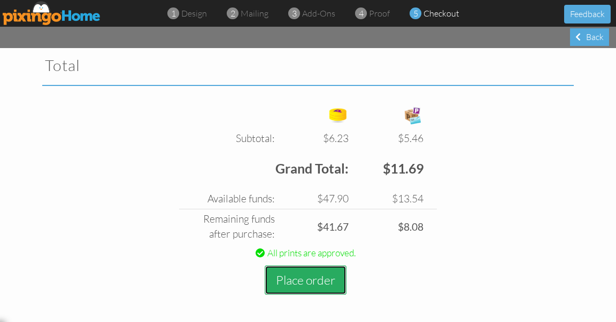
click at [317, 276] on button "Place order" at bounding box center [306, 280] width 82 height 29
